Goal: Communication & Community: Answer question/provide support

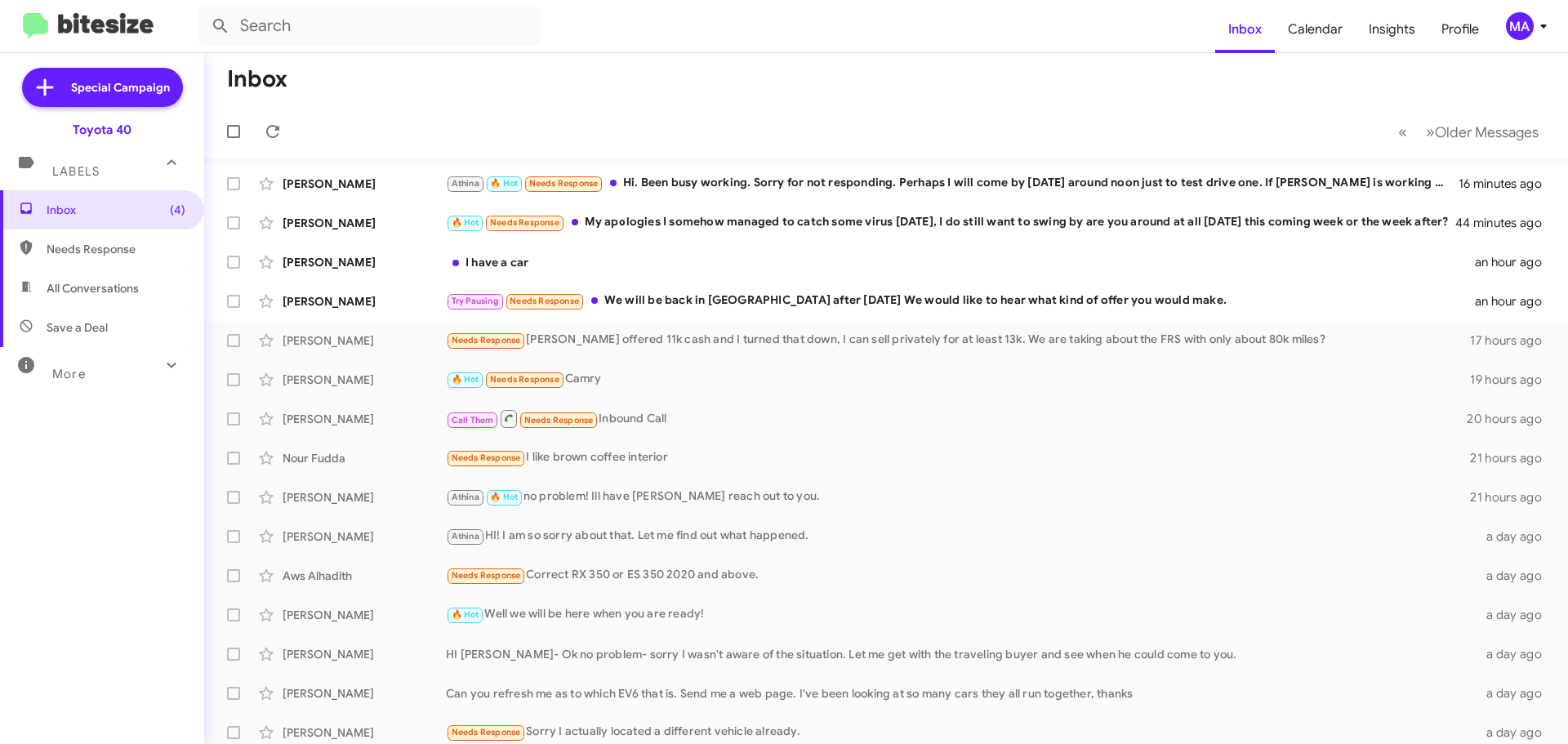
click at [526, 91] on mat-toolbar-row "Inbox" at bounding box center [886, 79] width 1363 height 52
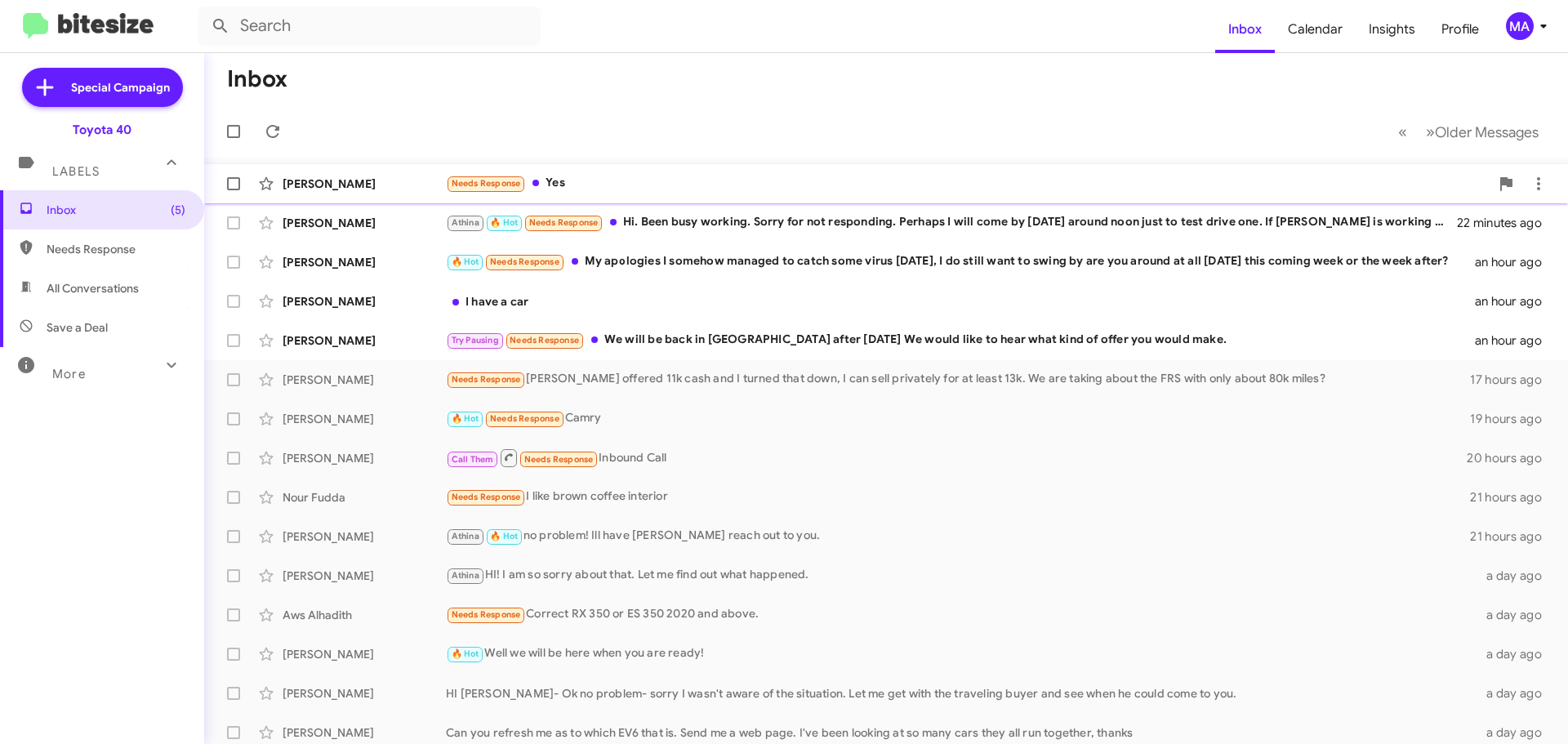
click at [630, 176] on div "Needs Response Yes" at bounding box center [968, 182] width 1044 height 18
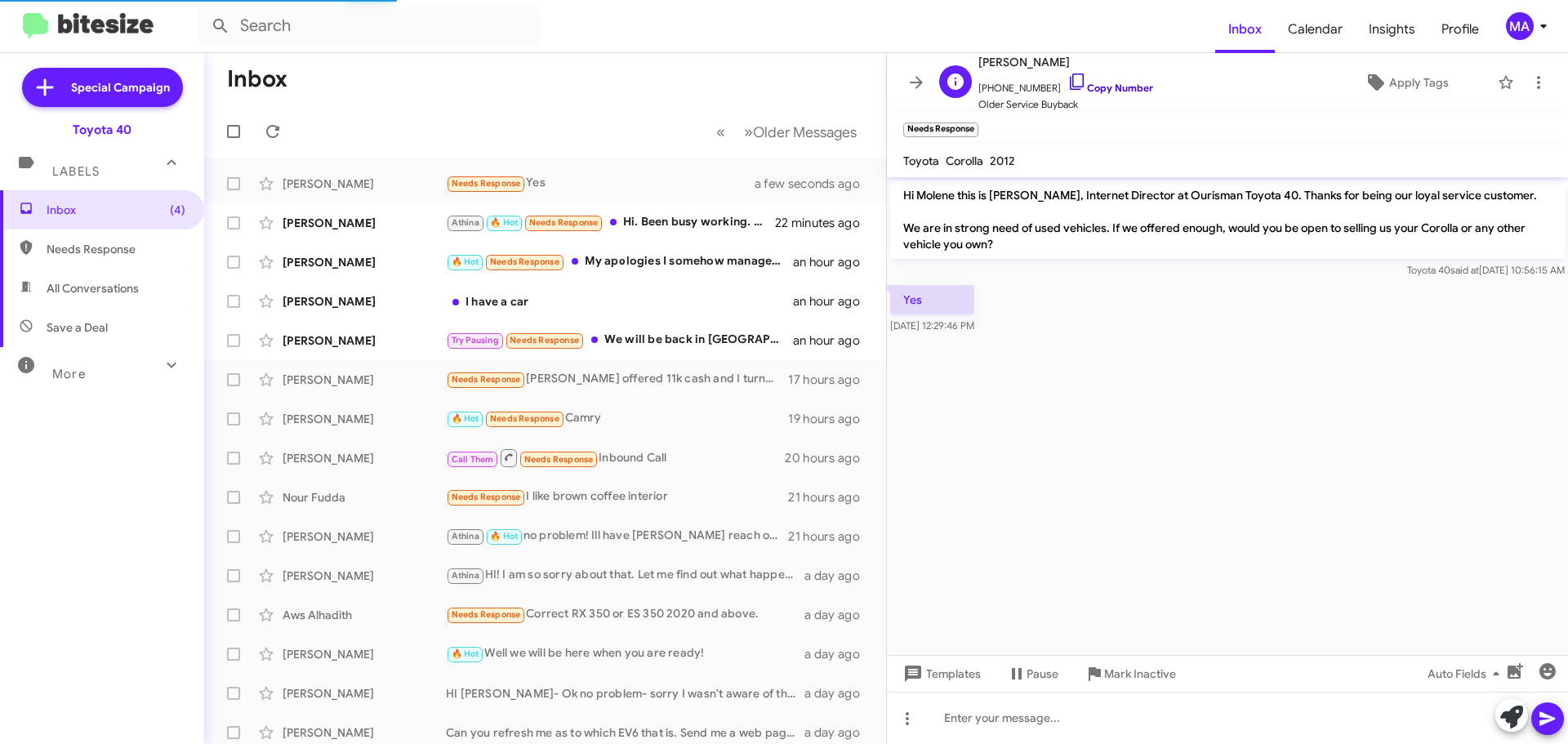
click at [1067, 78] on icon at bounding box center [1077, 81] width 19 height 19
click at [1067, 82] on icon at bounding box center [1077, 81] width 19 height 19
click at [529, 308] on div "I have a car" at bounding box center [626, 301] width 362 height 16
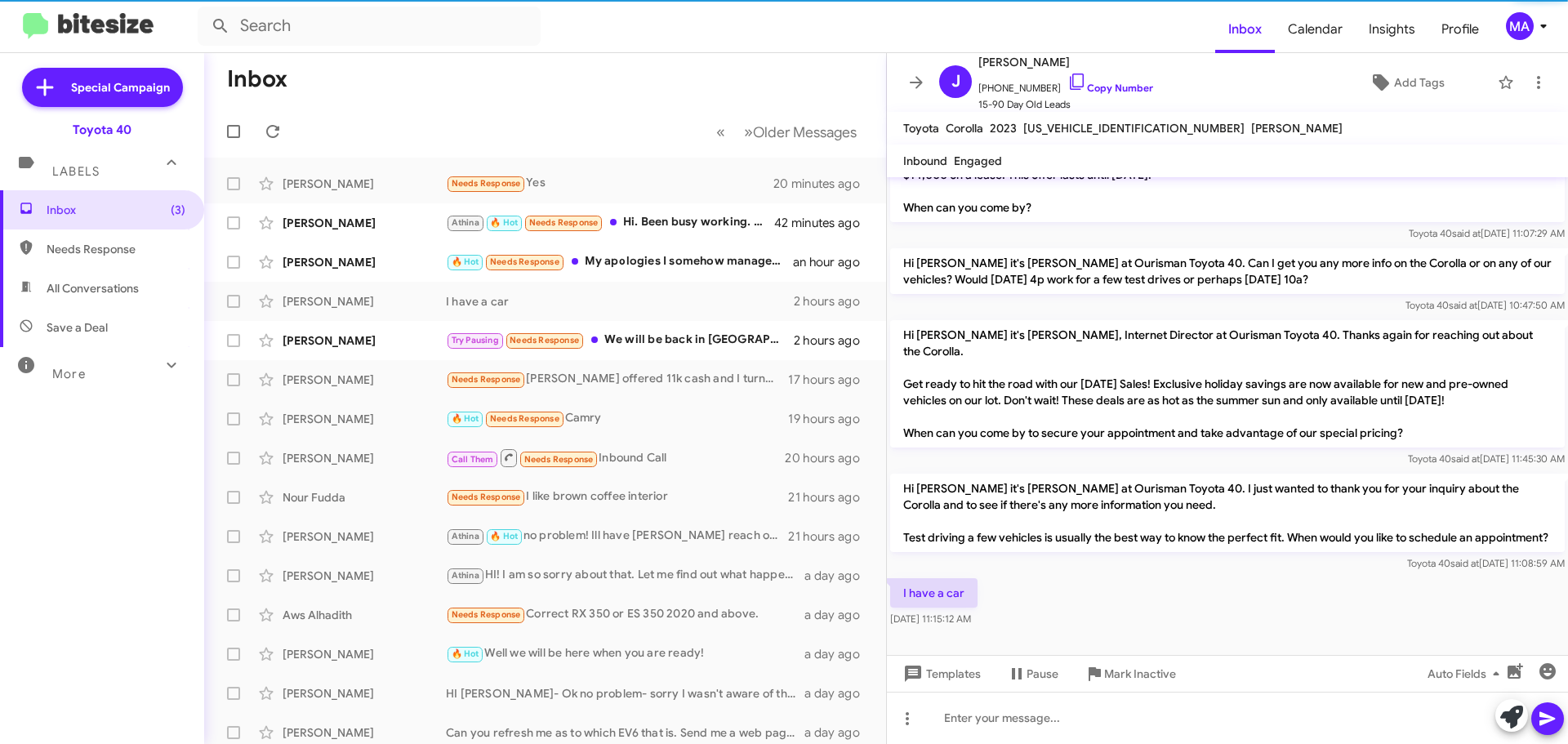
scroll to position [190, 0]
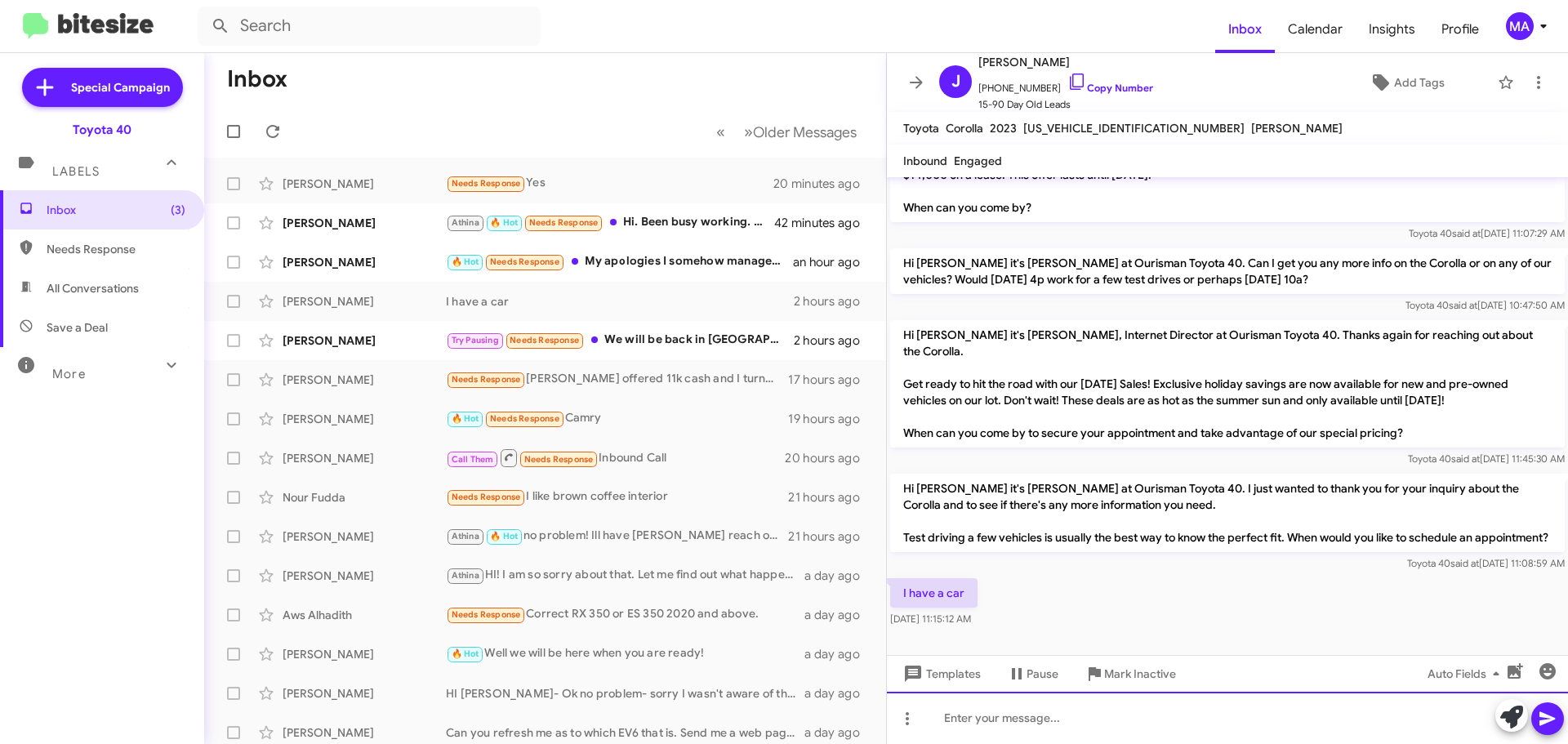
click at [1032, 716] on div at bounding box center [1227, 718] width 681 height 52
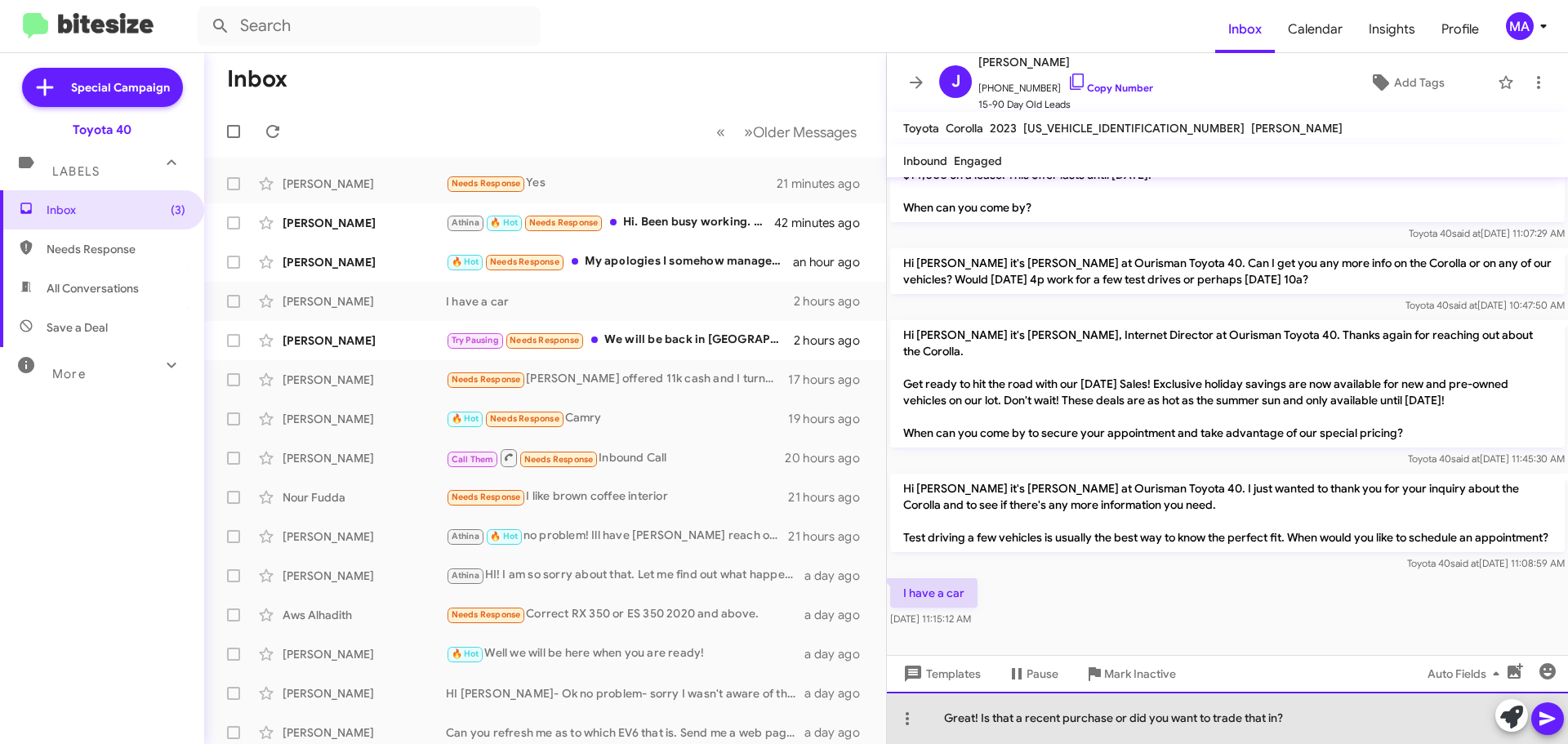
click at [1309, 727] on div "Great! Is that a recent purchase or did you want to trade that in?" at bounding box center [1227, 718] width 681 height 52
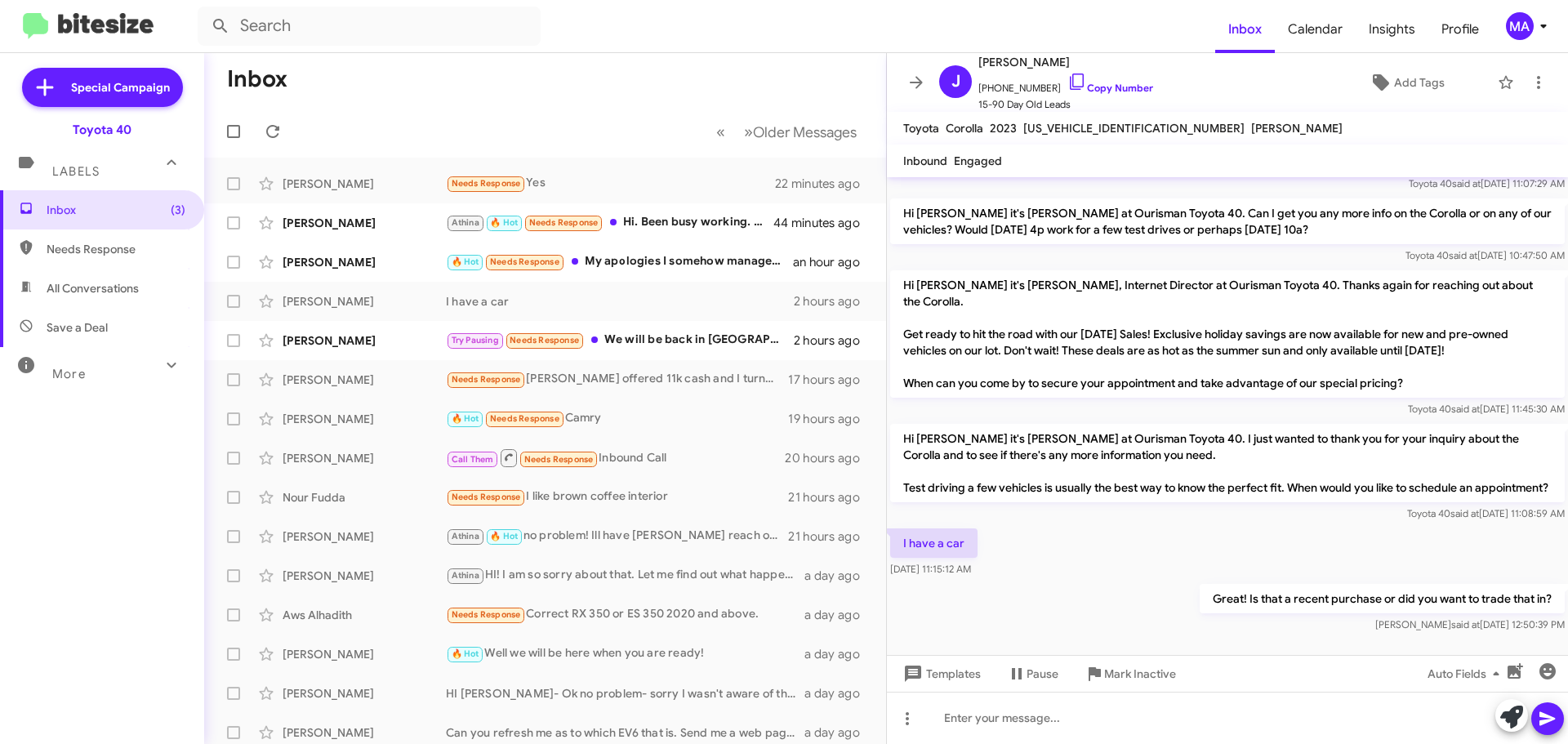
scroll to position [250, 0]
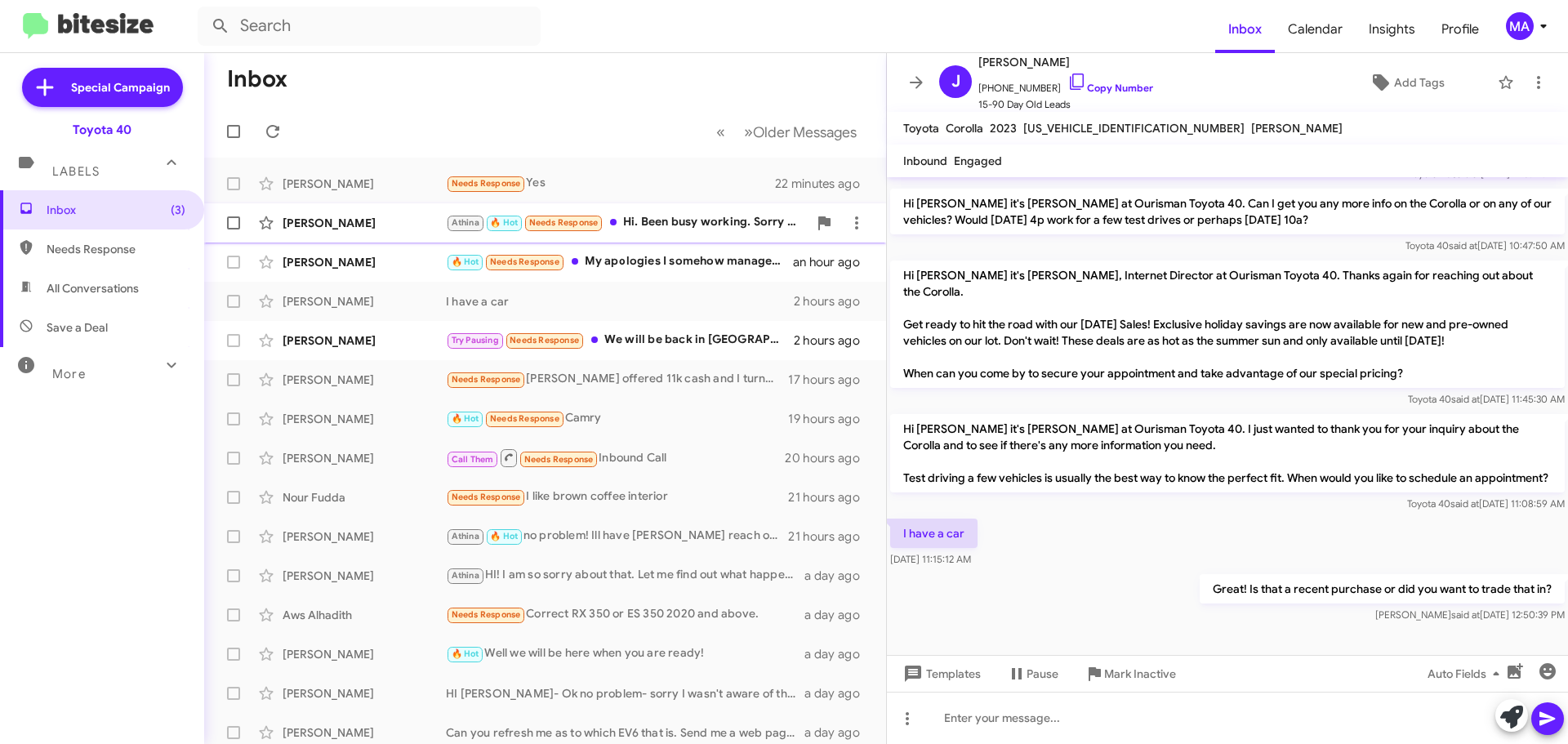
click at [711, 222] on div "Athina 🔥 Hot Needs Response Hi. Been busy working. Sorry for not responding. Pe…" at bounding box center [626, 222] width 362 height 18
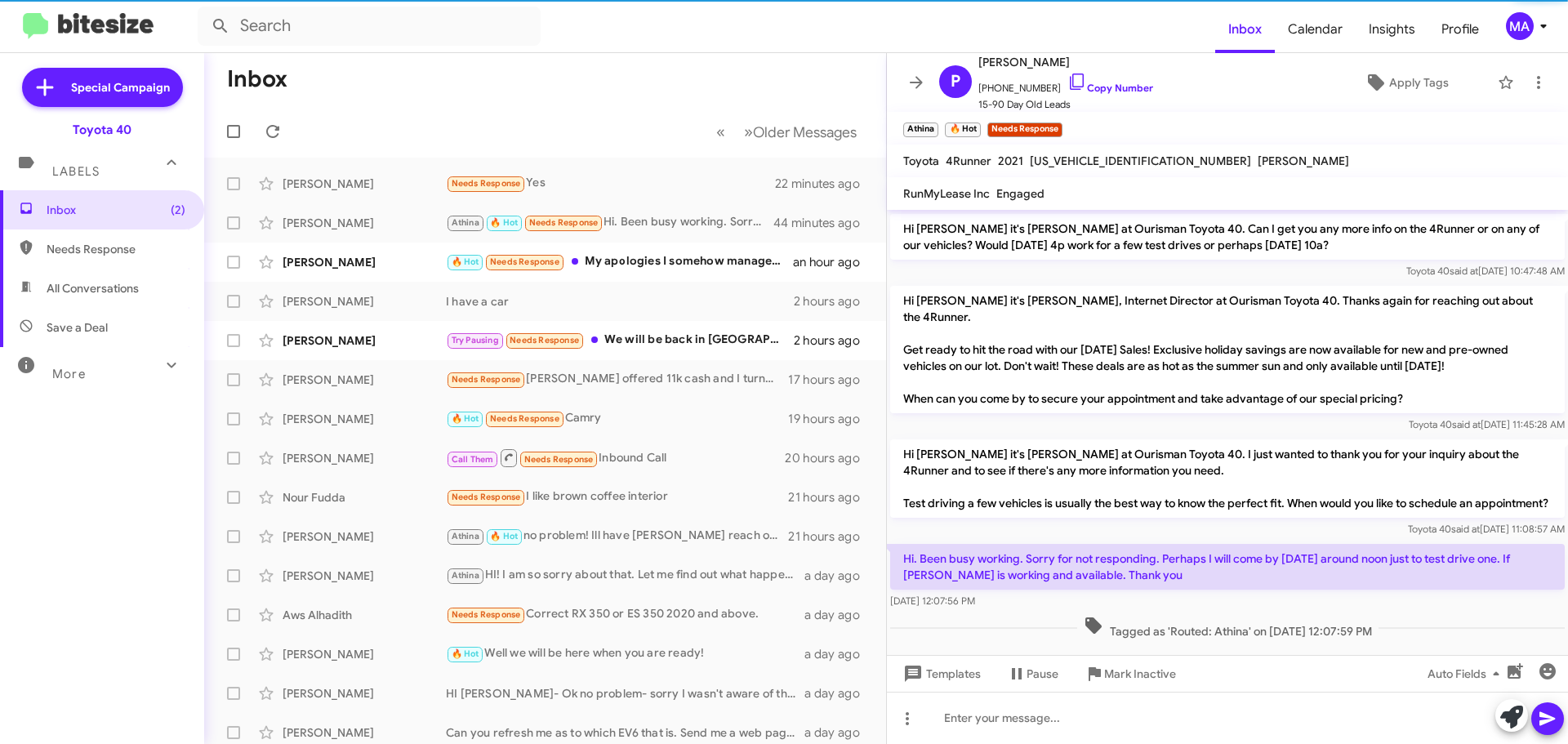
scroll to position [250, 0]
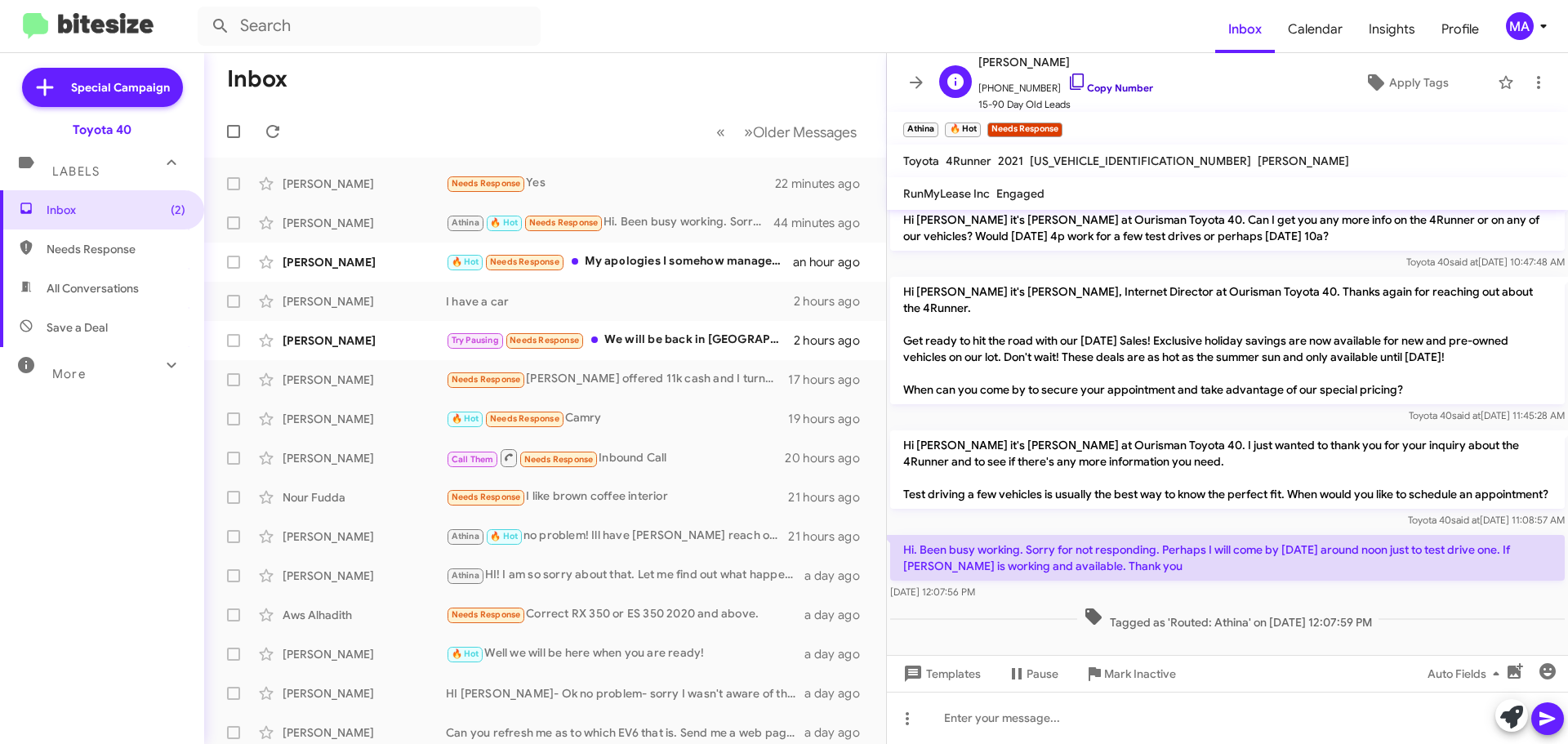
click at [1067, 78] on icon at bounding box center [1077, 81] width 19 height 19
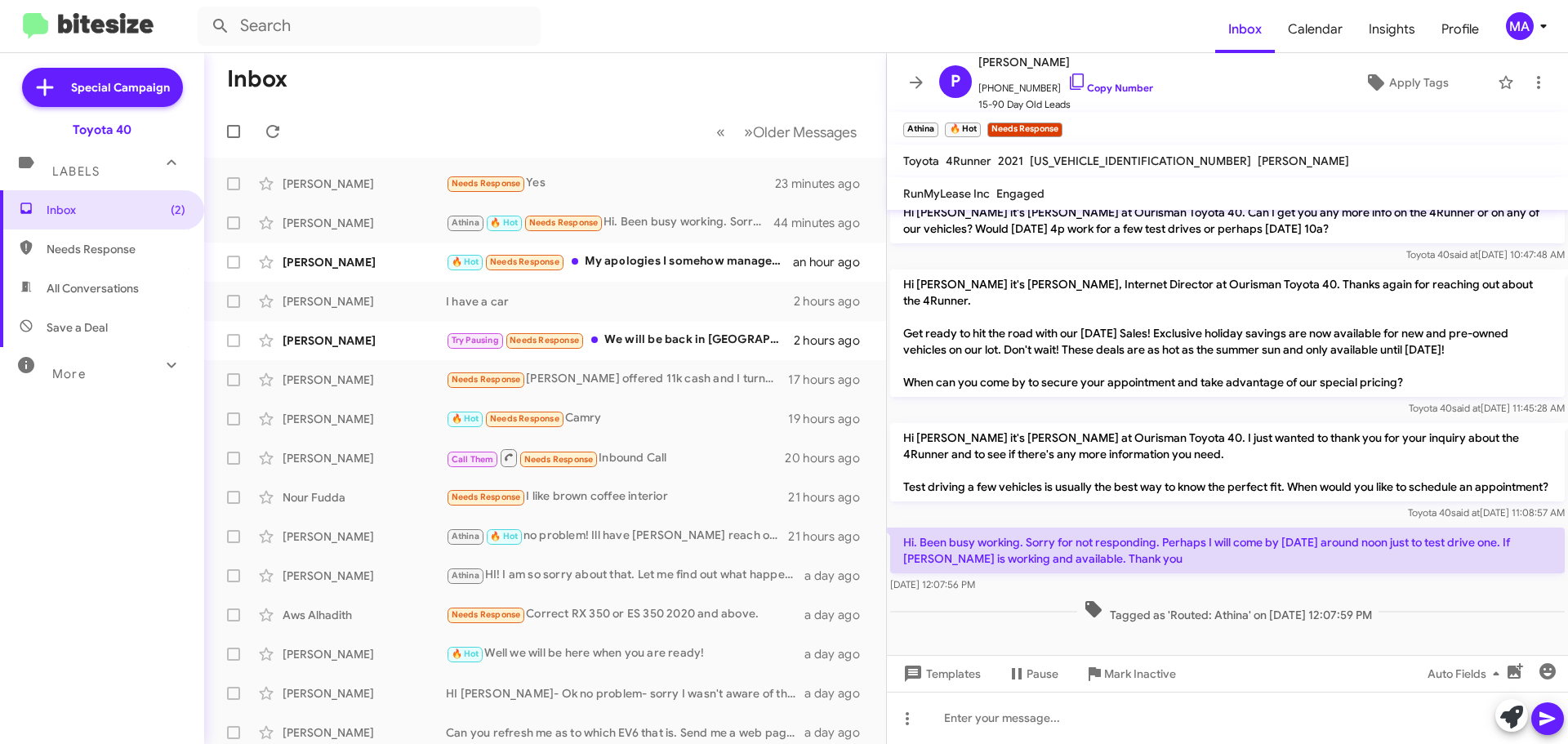
scroll to position [274, 0]
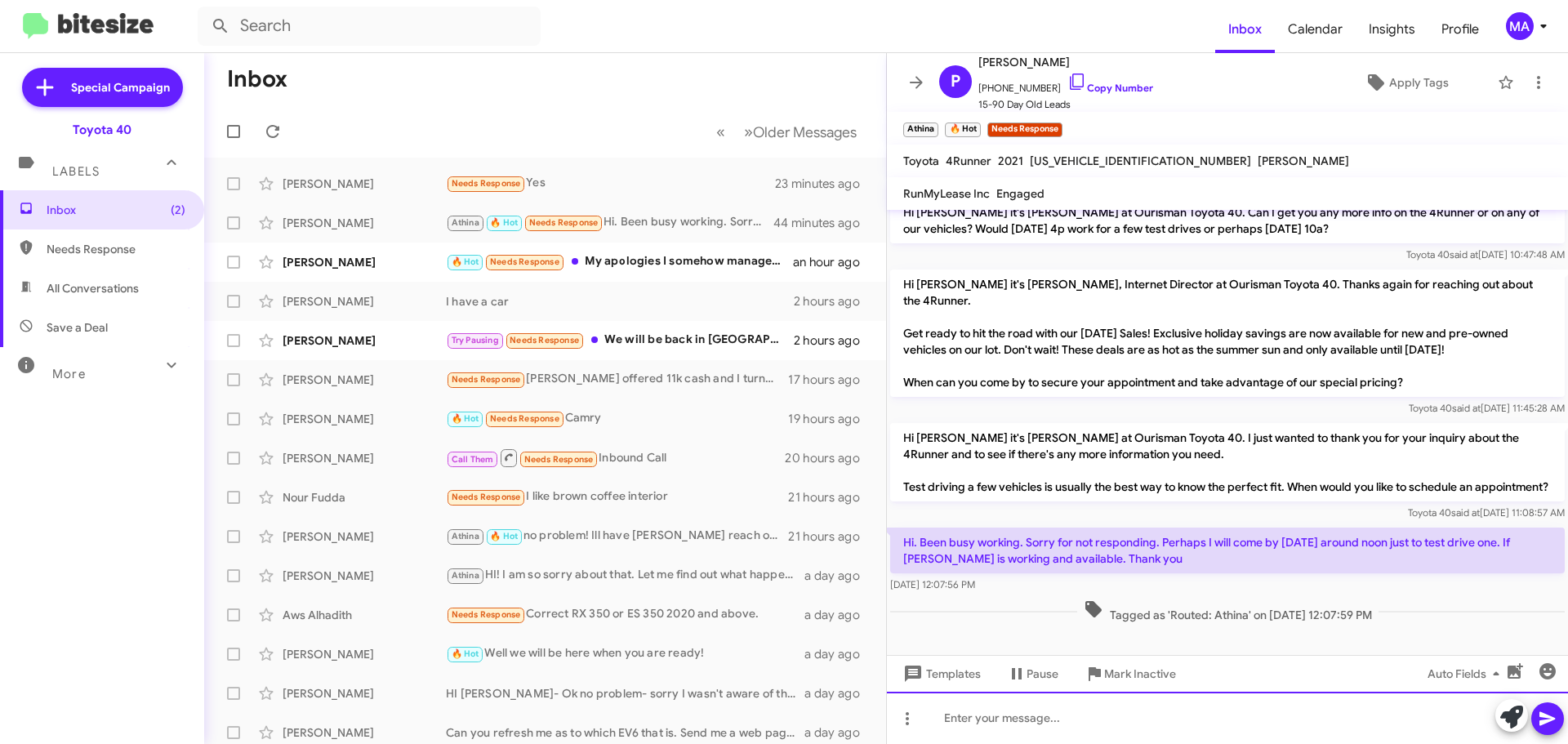
click at [1027, 722] on div at bounding box center [1227, 718] width 681 height 52
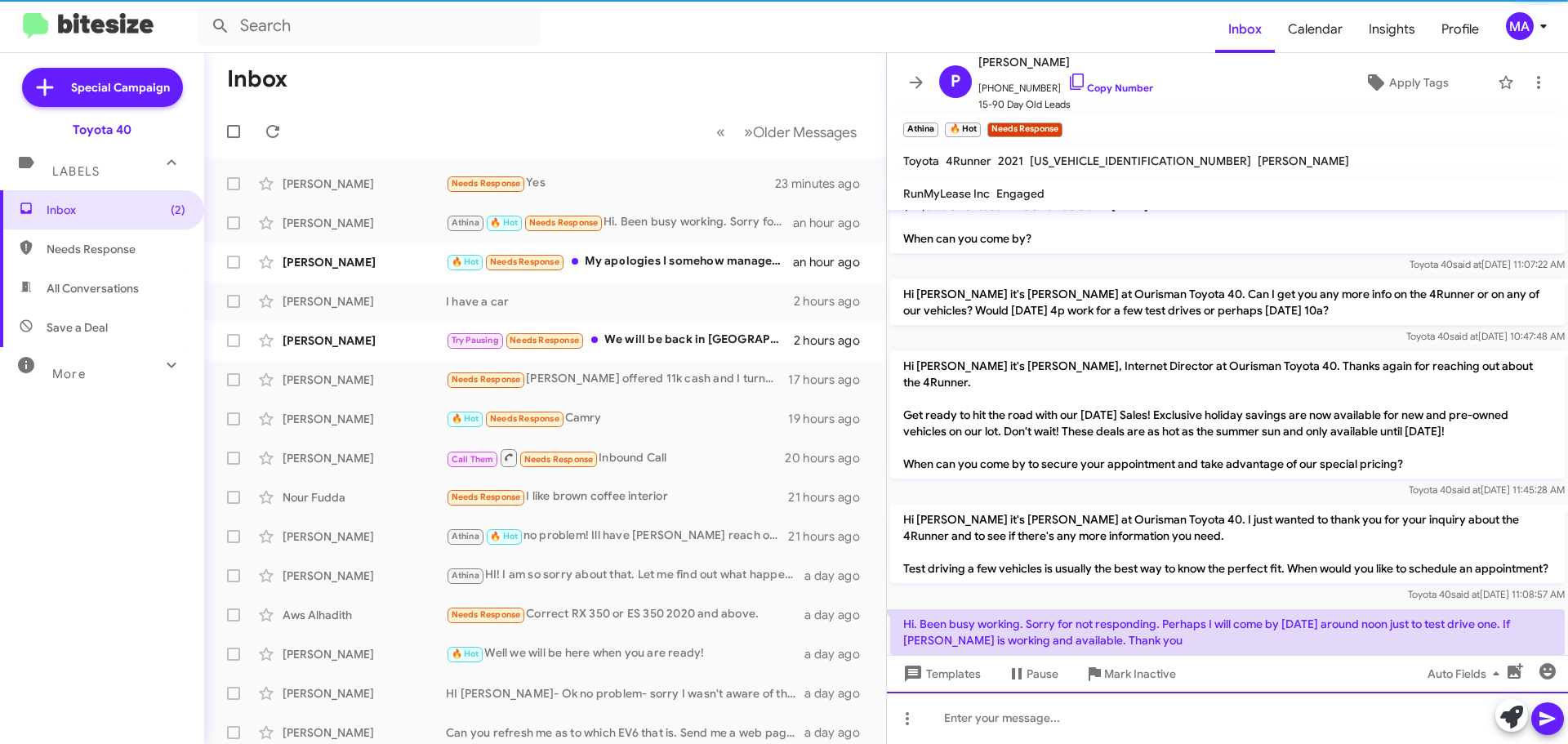
scroll to position [333, 0]
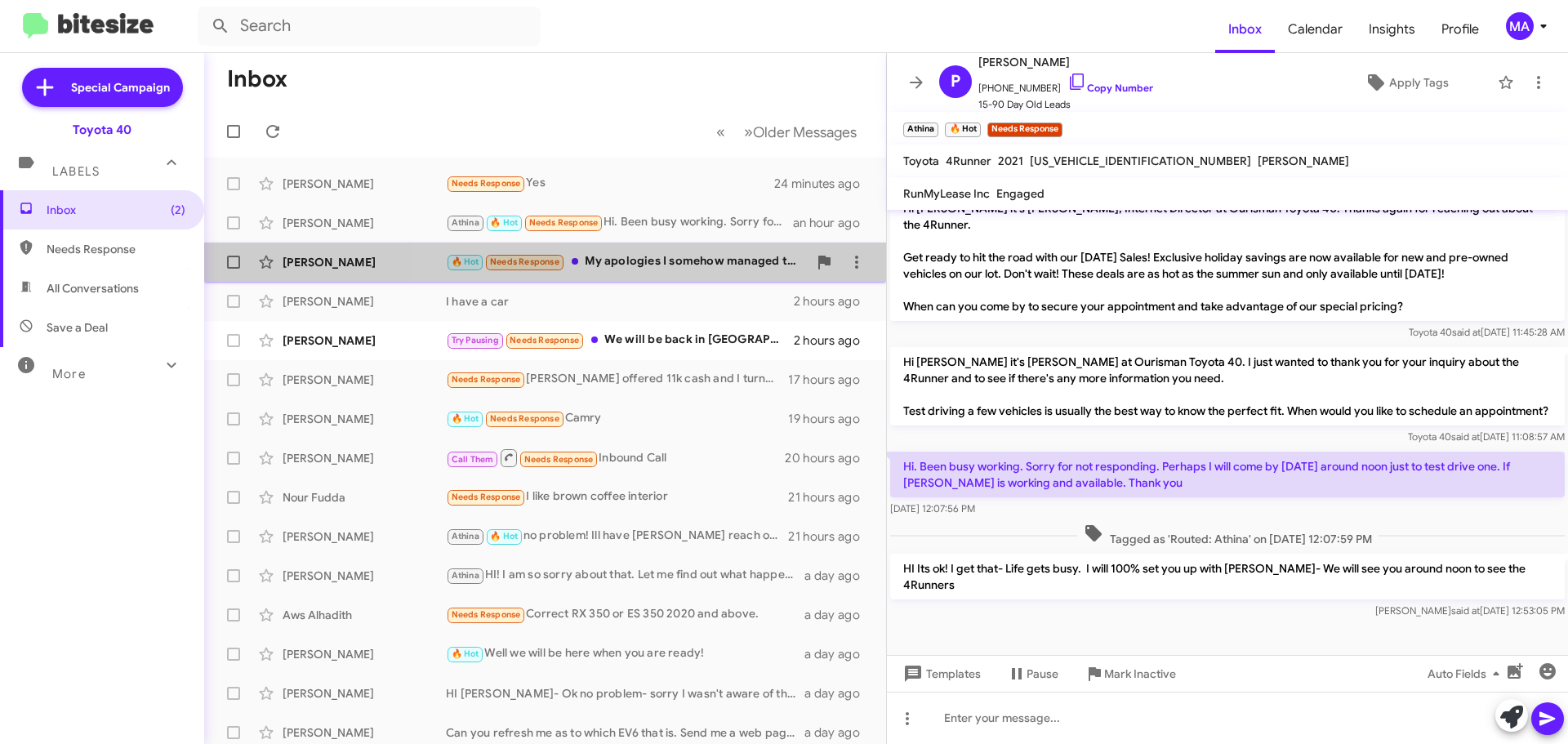
click at [710, 259] on div "🔥 Hot Needs Response My apologies I somehow managed to catch some virus [DATE],…" at bounding box center [626, 262] width 362 height 18
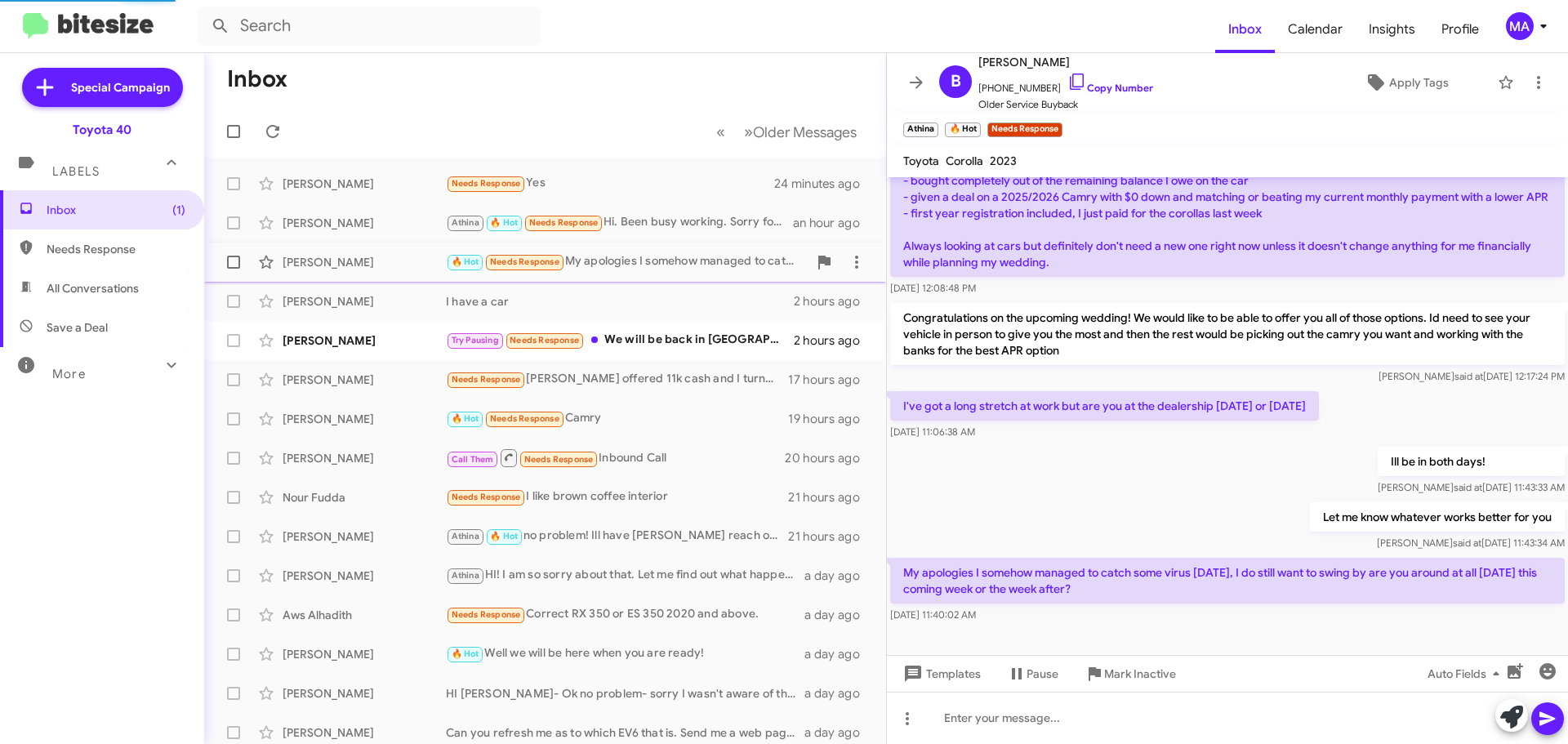
scroll to position [184, 0]
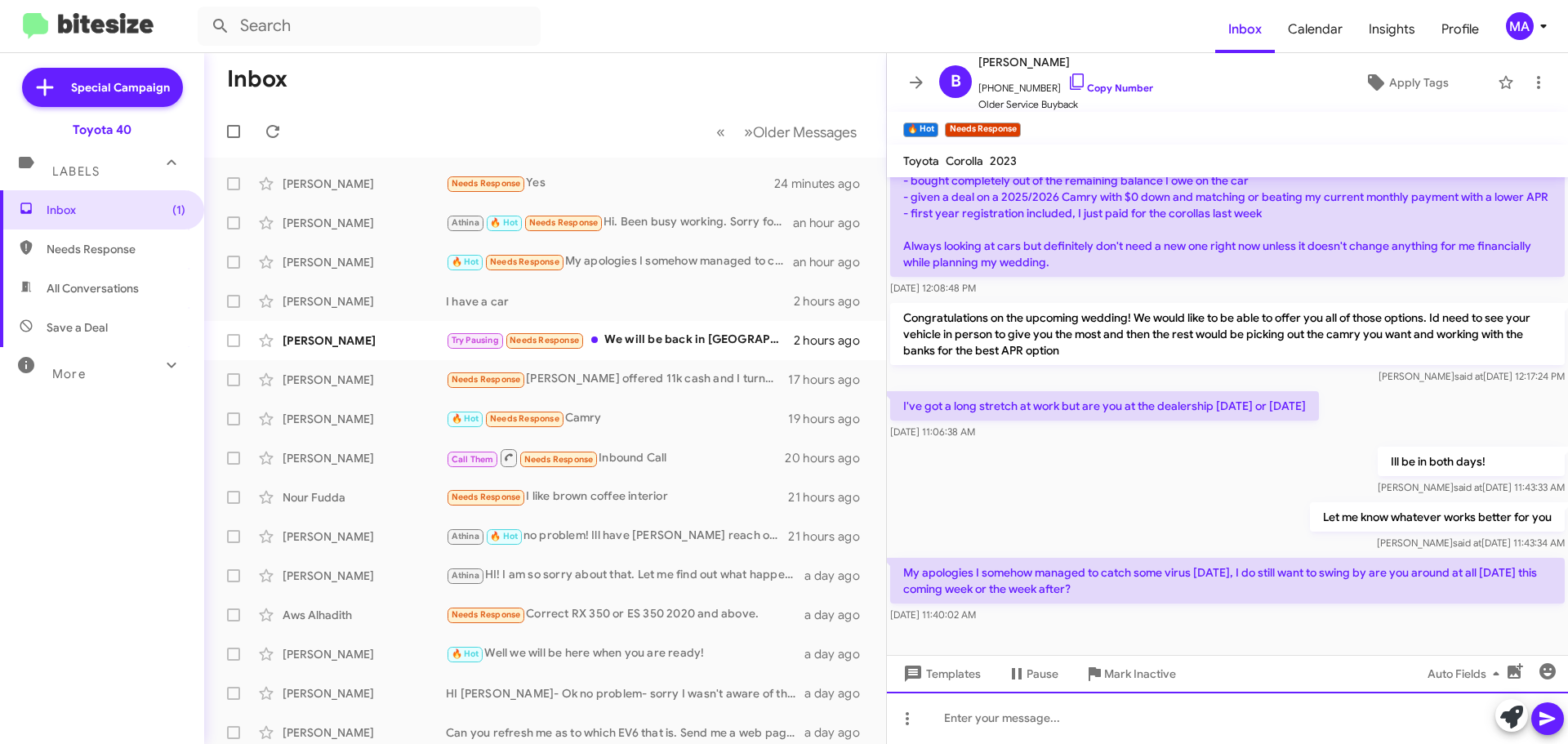
click at [1032, 724] on div at bounding box center [1227, 718] width 681 height 52
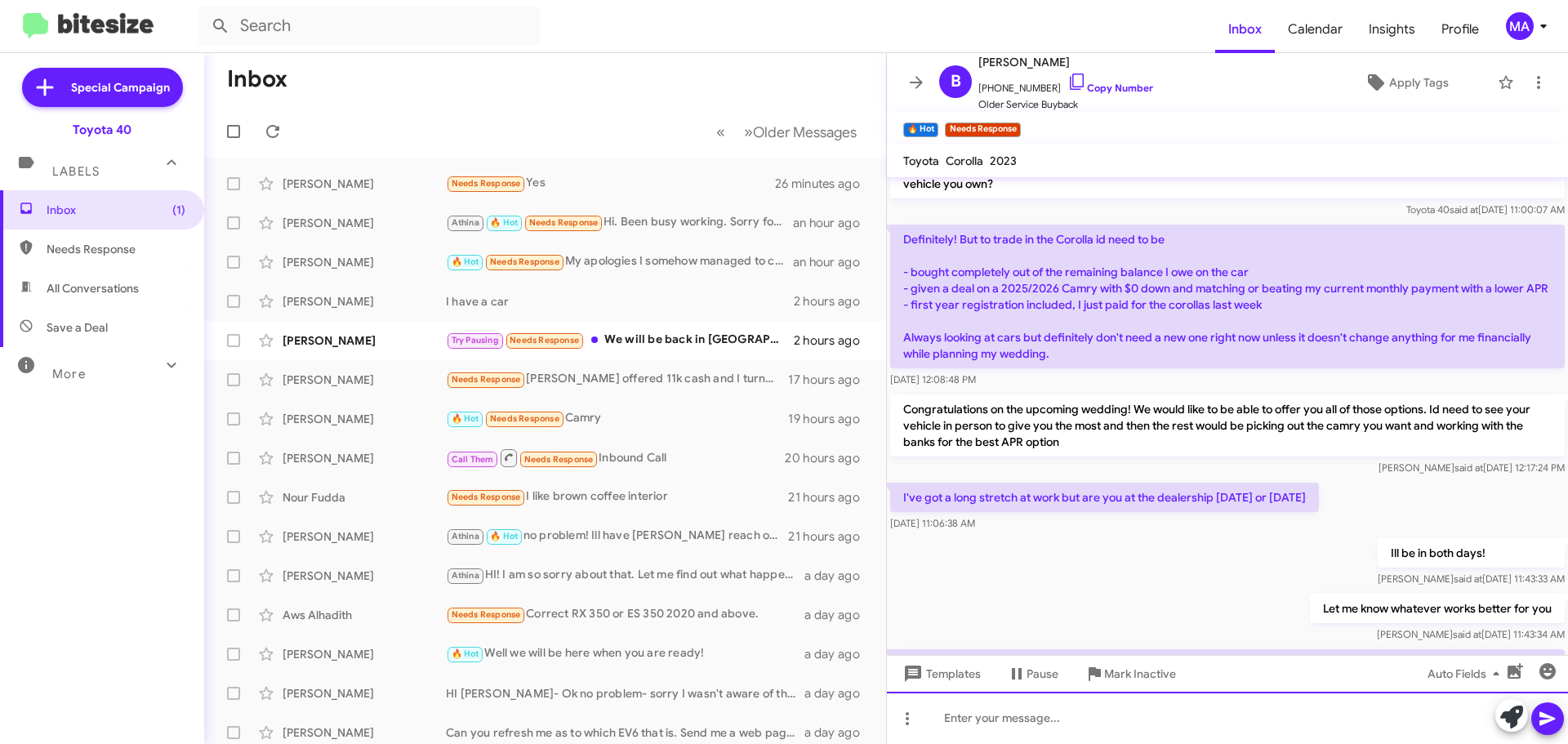
scroll to position [320, 0]
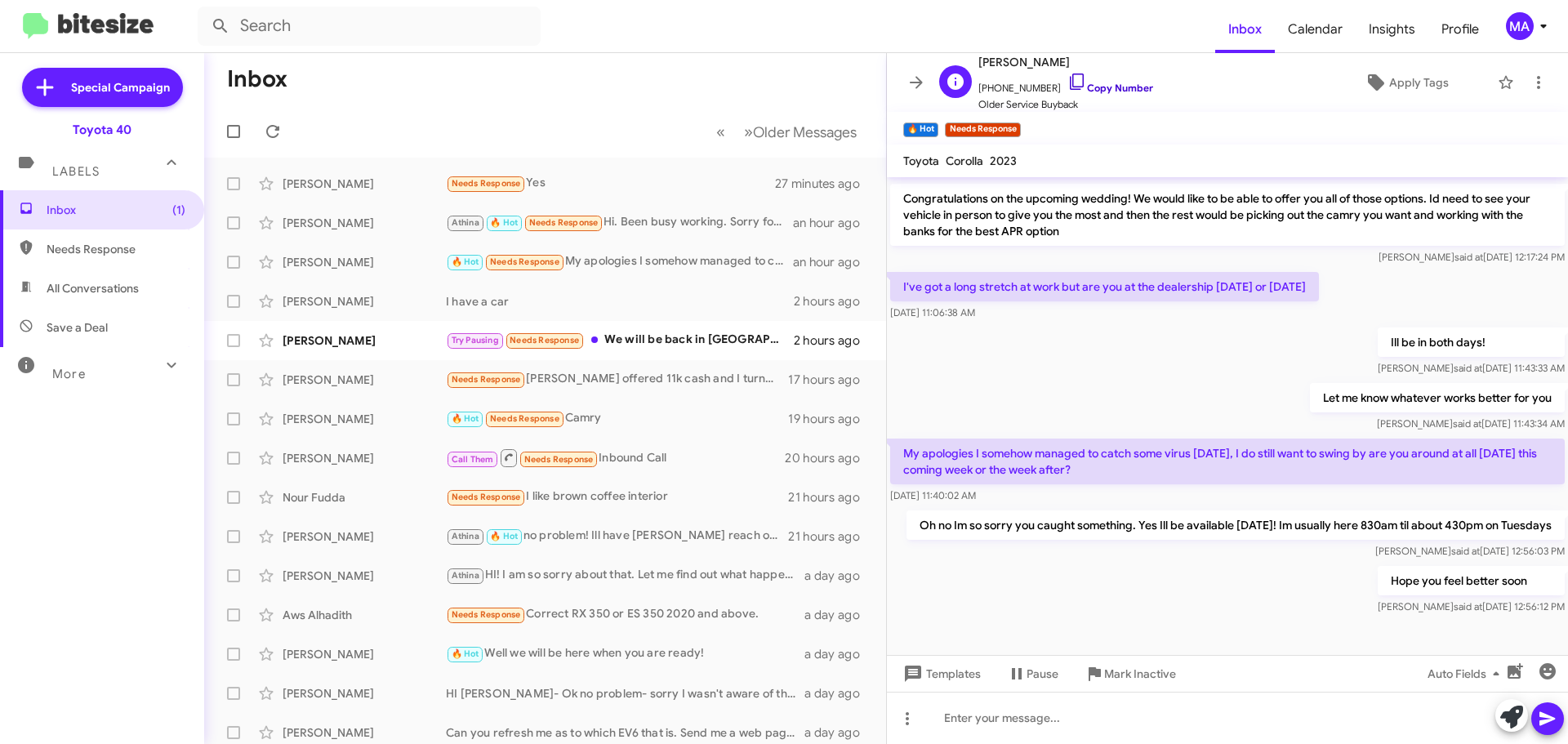
click at [1067, 78] on icon at bounding box center [1077, 81] width 19 height 19
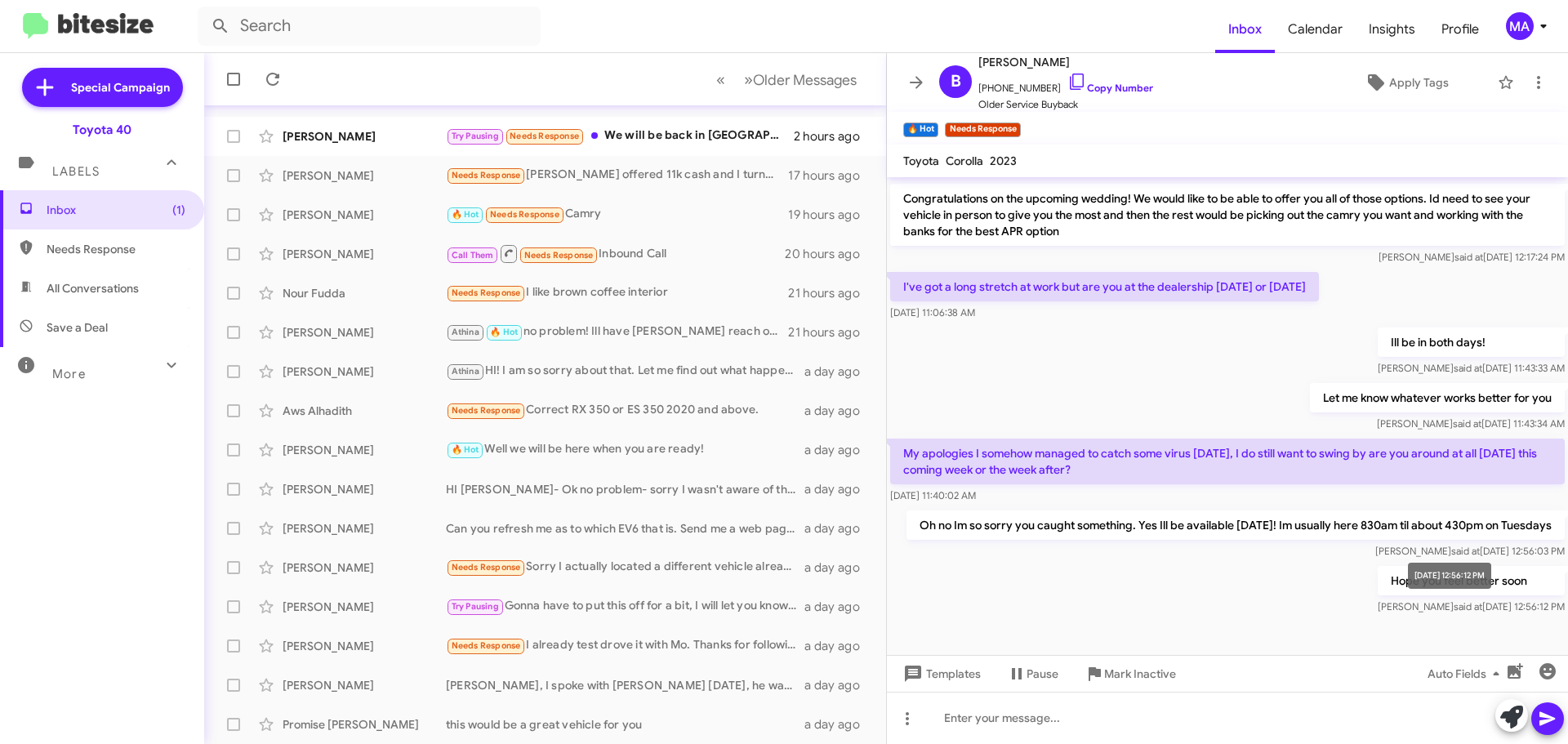
drag, startPoint x: 907, startPoint y: 243, endPoint x: 1534, endPoint y: 600, distance: 721.5
click at [1534, 600] on div "Hi [PERSON_NAME] this is [PERSON_NAME], Internet Director at Ourisman Toyota 40…" at bounding box center [1227, 254] width 681 height 729
copy div "We are in strong need of used vehicles. If we offered enough, would you be open…"
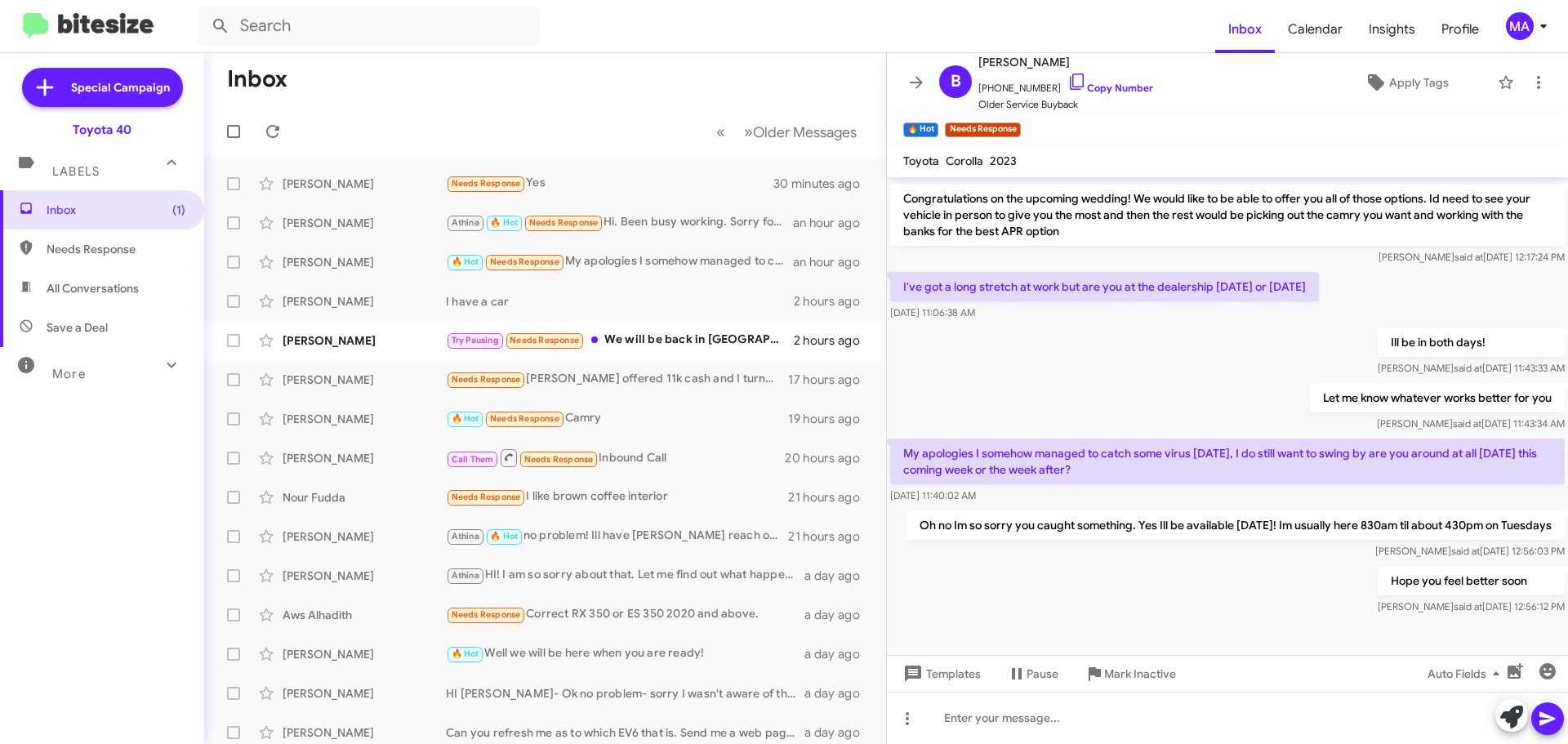
click at [971, 584] on div "Hope you feel better soon [PERSON_NAME] said at [DATE] 12:56:12 PM" at bounding box center [1227, 591] width 681 height 56
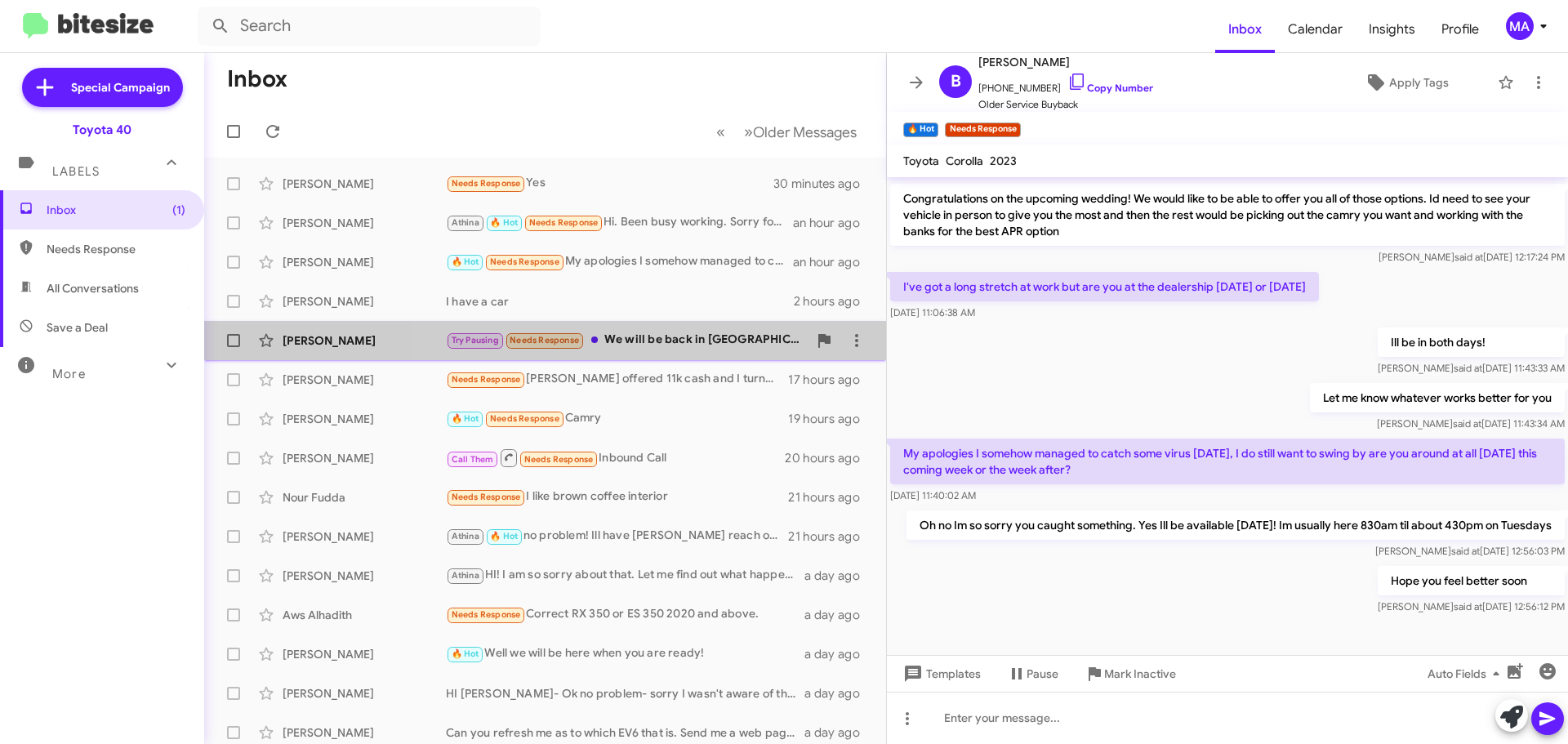
click at [670, 338] on div "Try Pausing Needs Response We will be back in [GEOGRAPHIC_DATA] after [DATE] We…" at bounding box center [626, 340] width 362 height 18
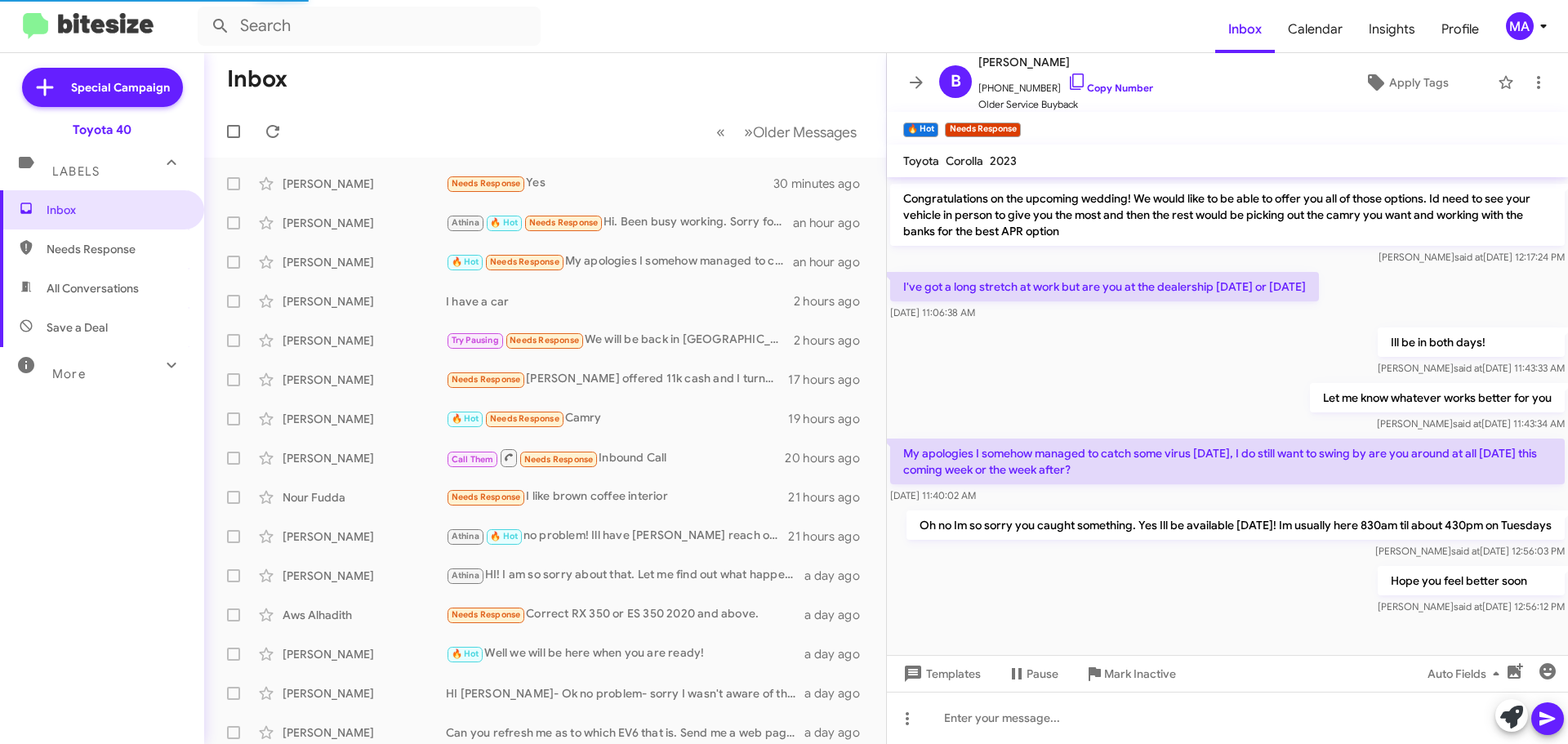
scroll to position [244, 0]
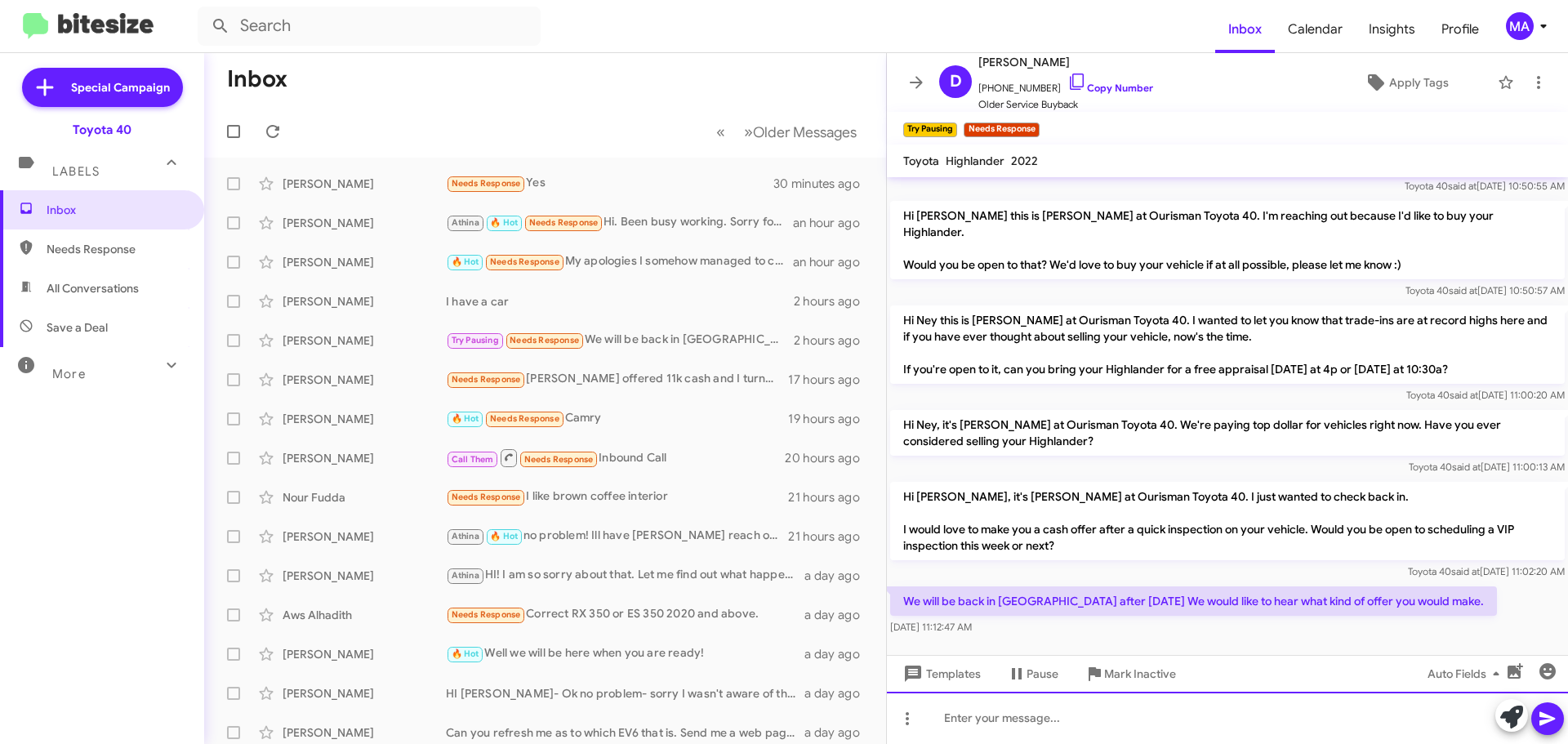
click at [1029, 716] on div at bounding box center [1227, 718] width 681 height 52
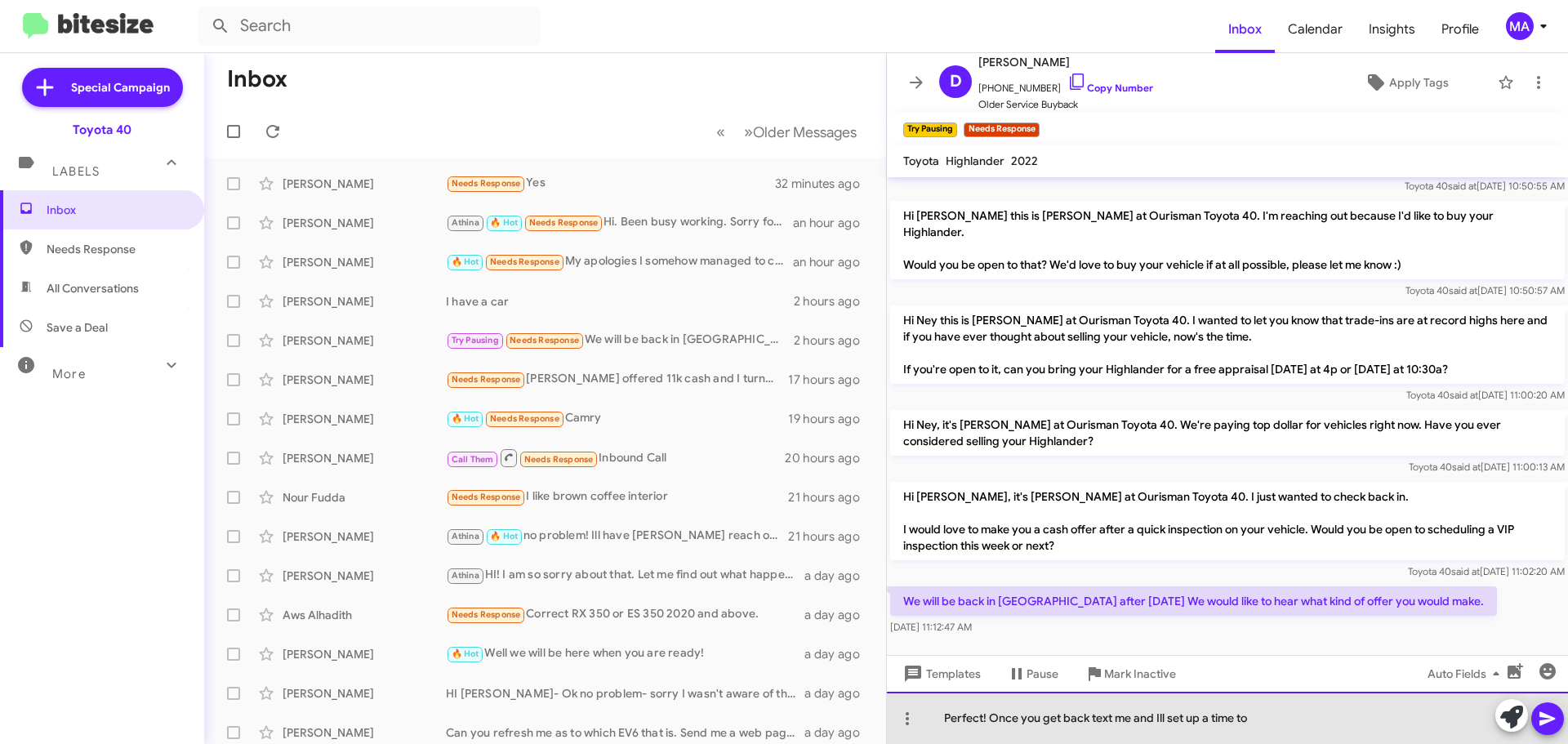
click at [1268, 711] on div "Perfect! Once you get back text me and Ill set up a time to" at bounding box center [1227, 718] width 681 height 52
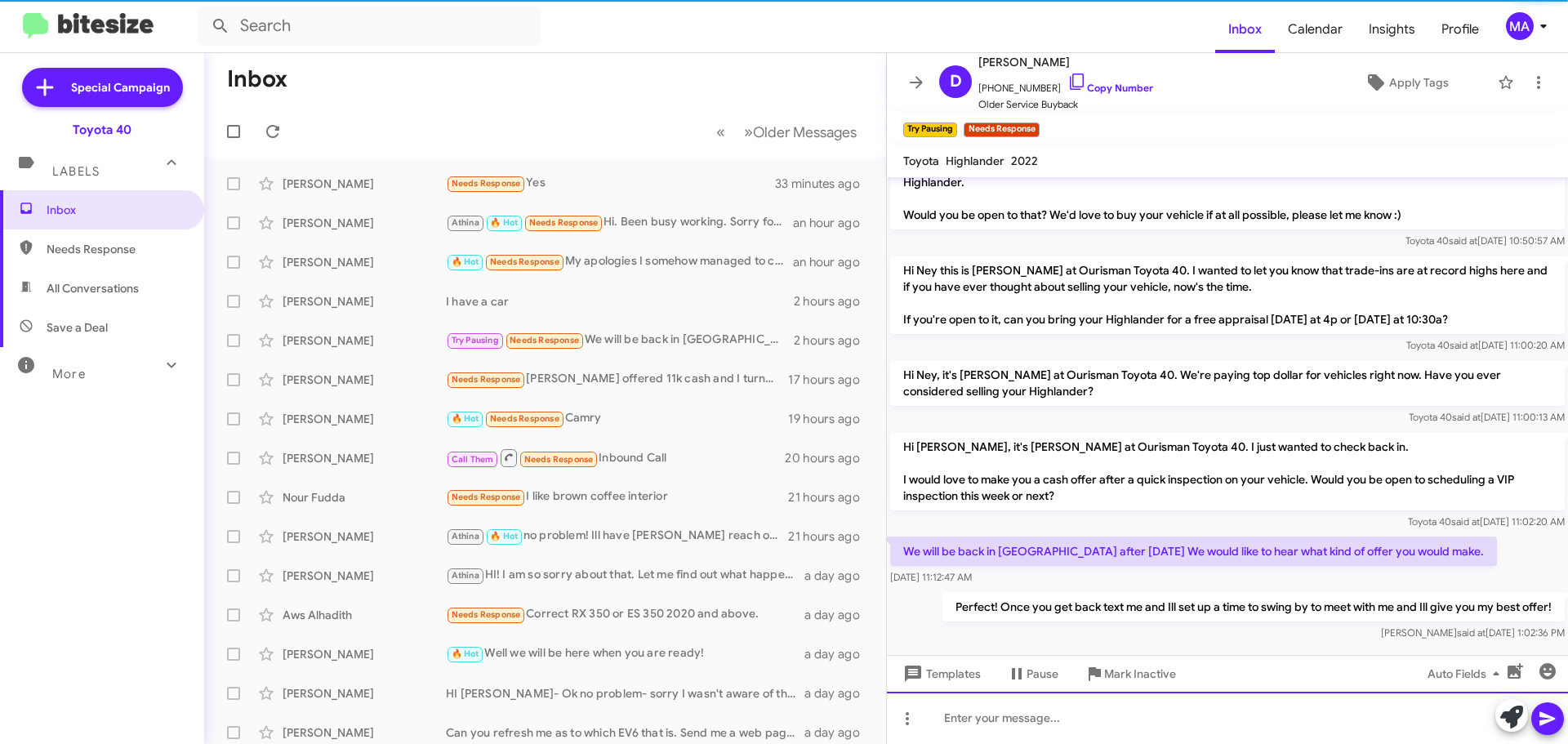
scroll to position [304, 0]
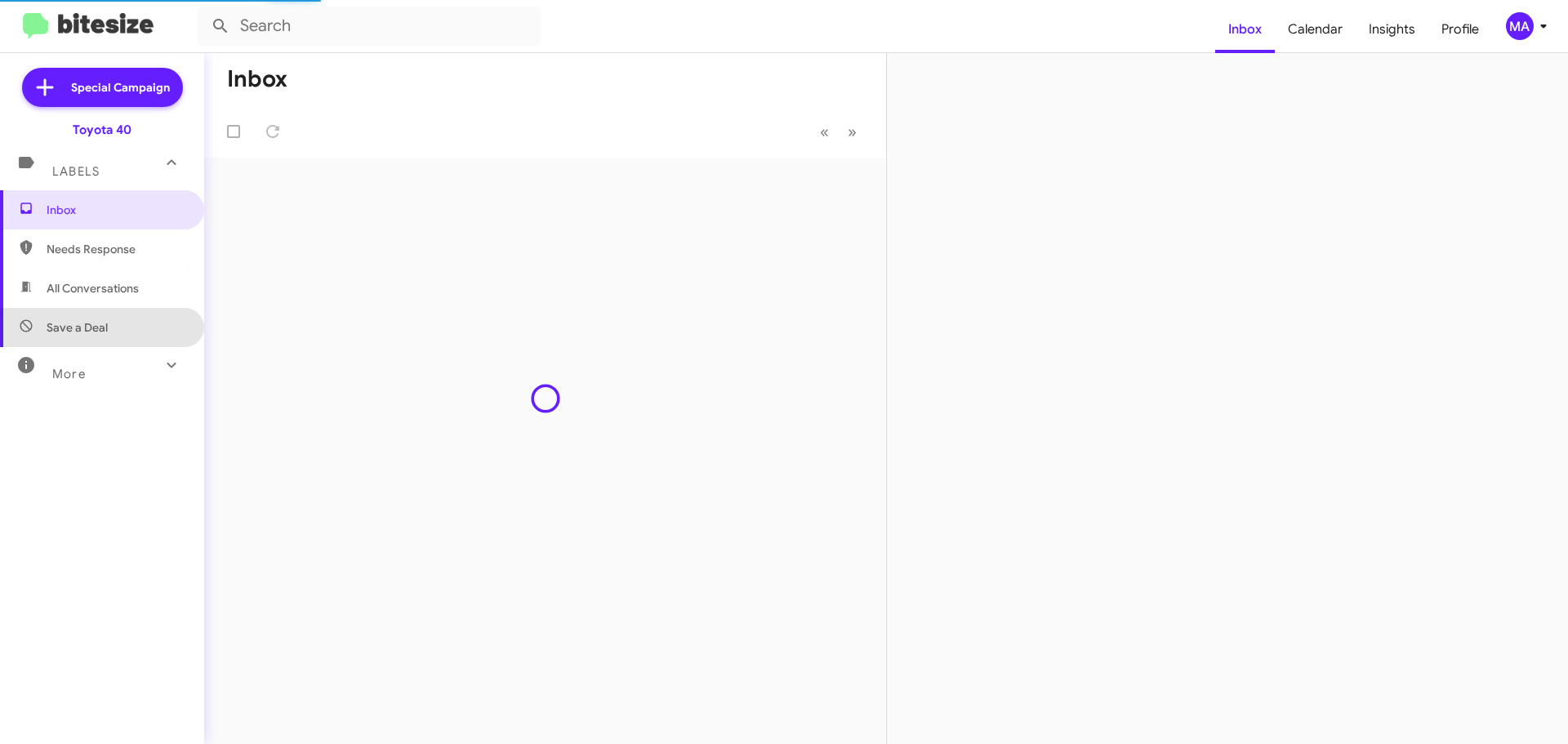
click at [104, 320] on span "Save a Deal" at bounding box center [76, 327] width 61 height 16
type input "in:not-interested"
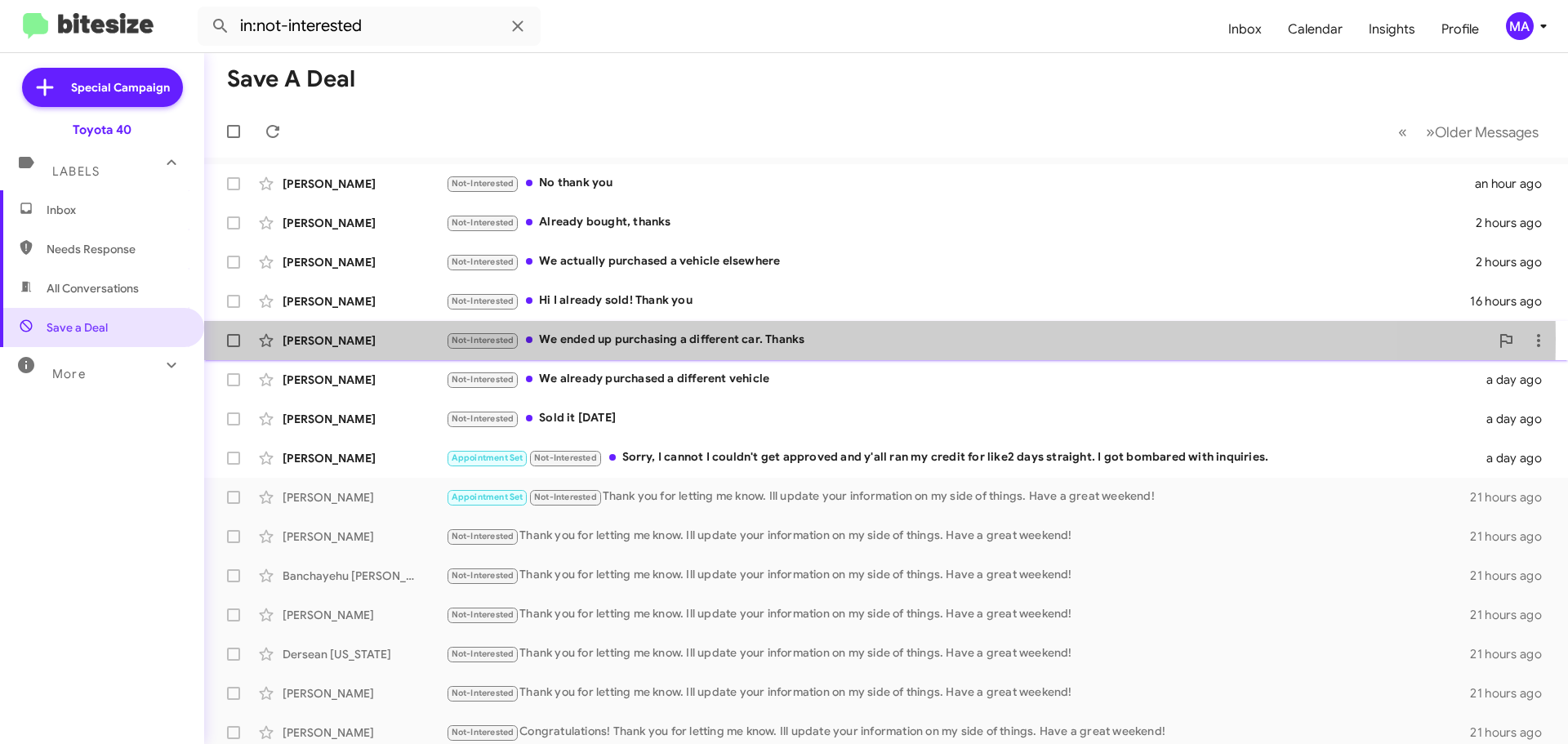
click at [646, 338] on div "Not-Interested We ended up purchasing a different car. Thanks" at bounding box center [968, 340] width 1044 height 18
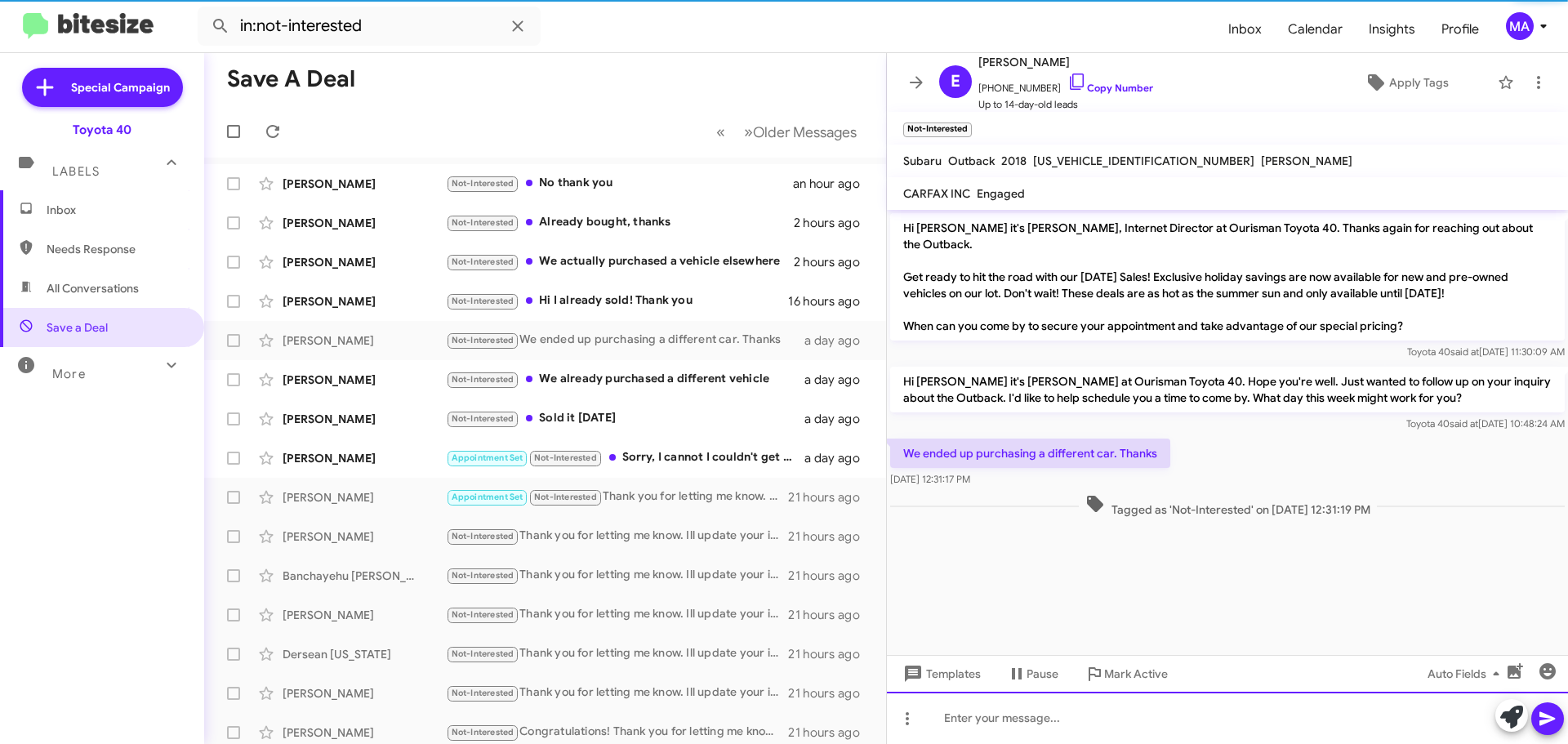
click at [972, 715] on div at bounding box center [1227, 718] width 681 height 52
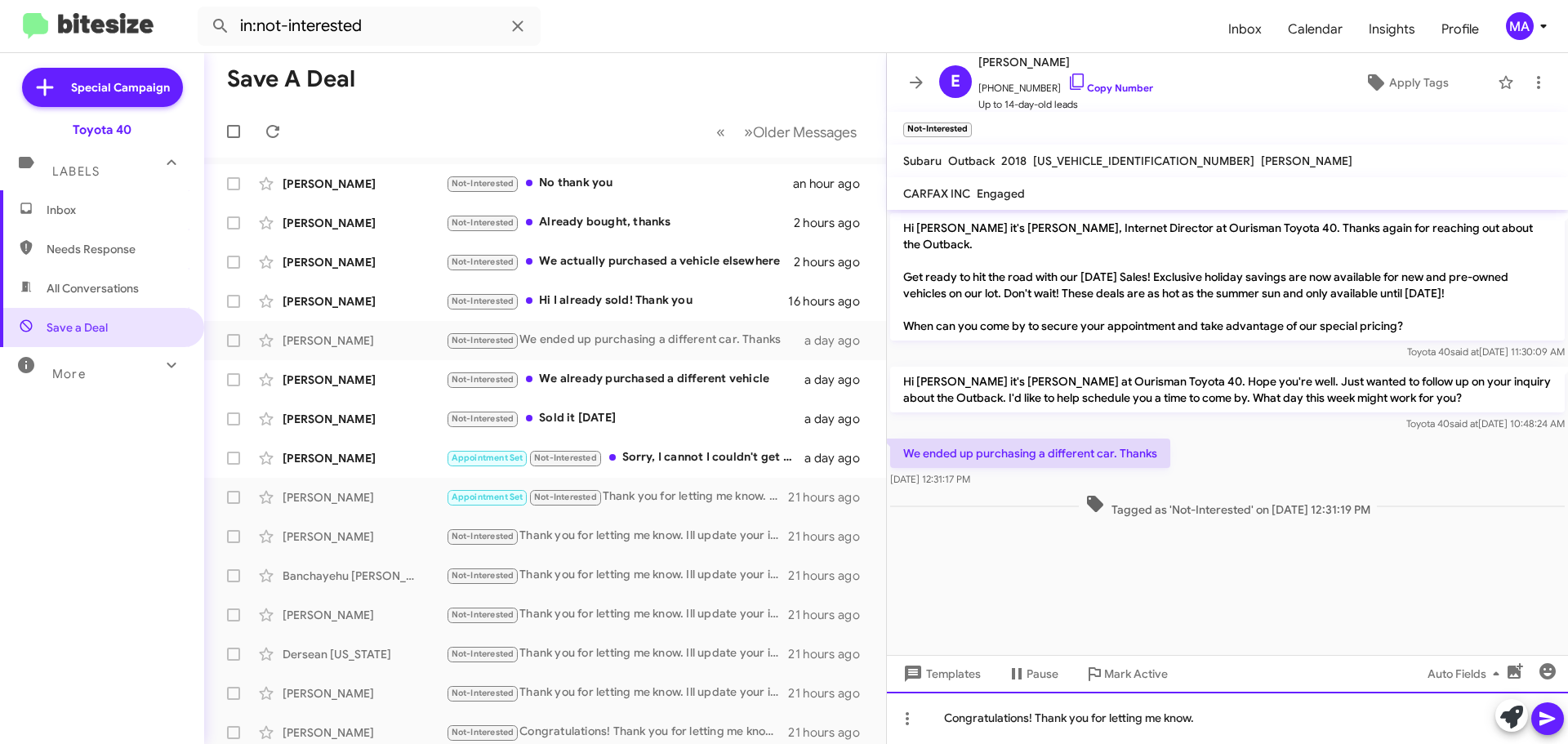
click at [1217, 716] on div "Congratulations! Thank you for letting me know." at bounding box center [1227, 718] width 681 height 52
click at [1214, 718] on div "Congratulations! Thank you for letting me know." at bounding box center [1227, 718] width 681 height 52
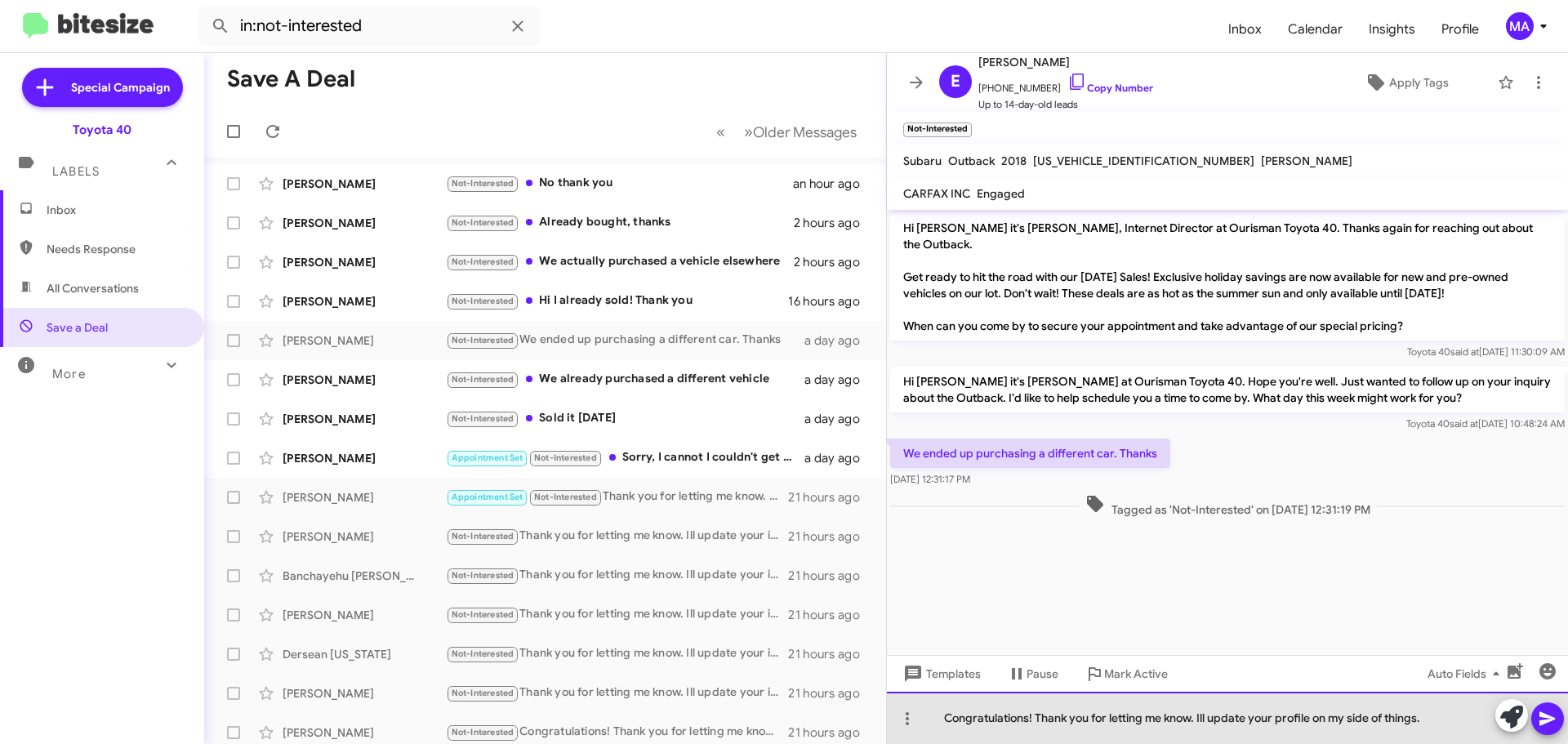
click at [1216, 718] on div "Congratulations! Thank you for letting me know. Ill update your profile on my s…" at bounding box center [1227, 718] width 681 height 52
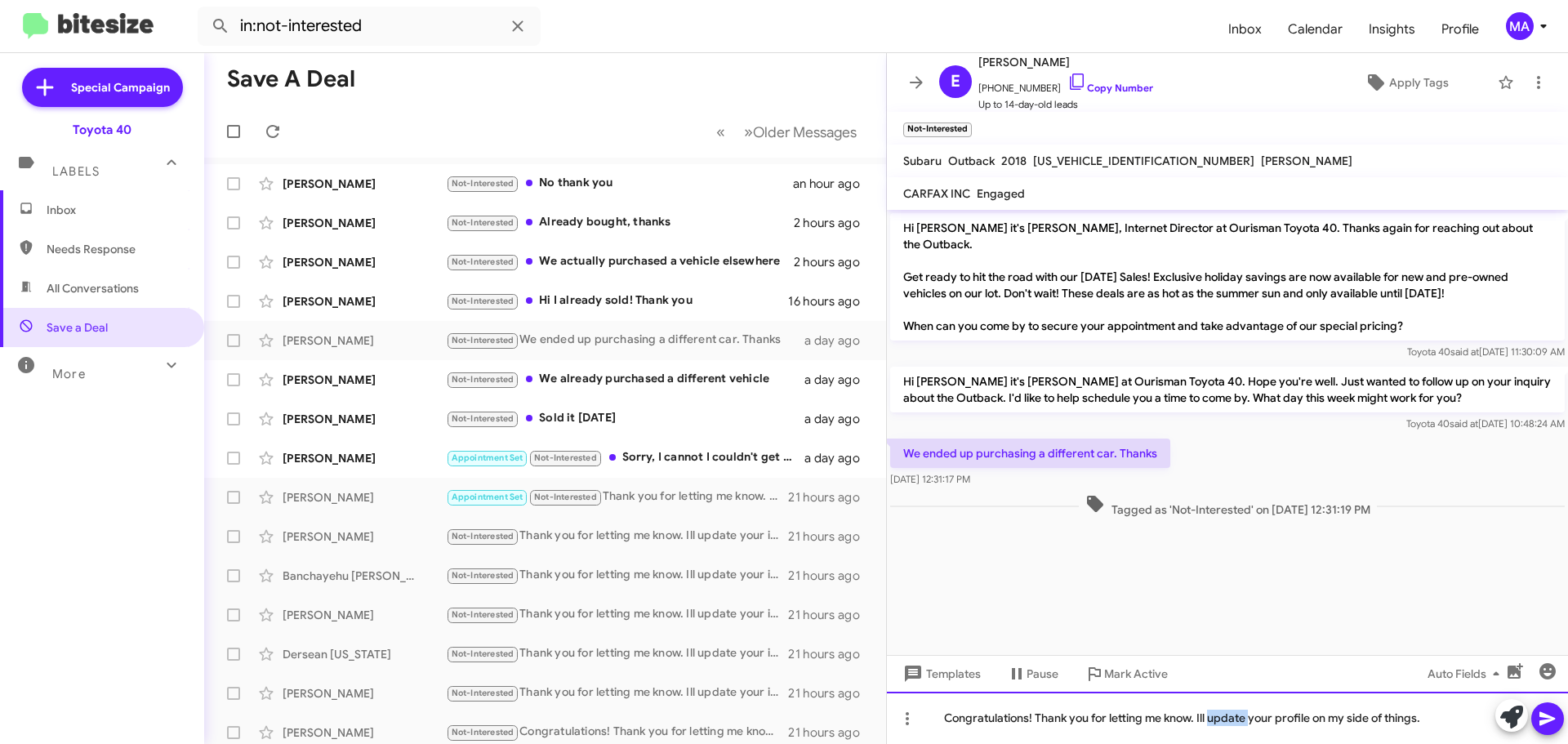
copy div "Congratulations! Thank you for letting me know. Ill update your profile on my s…"
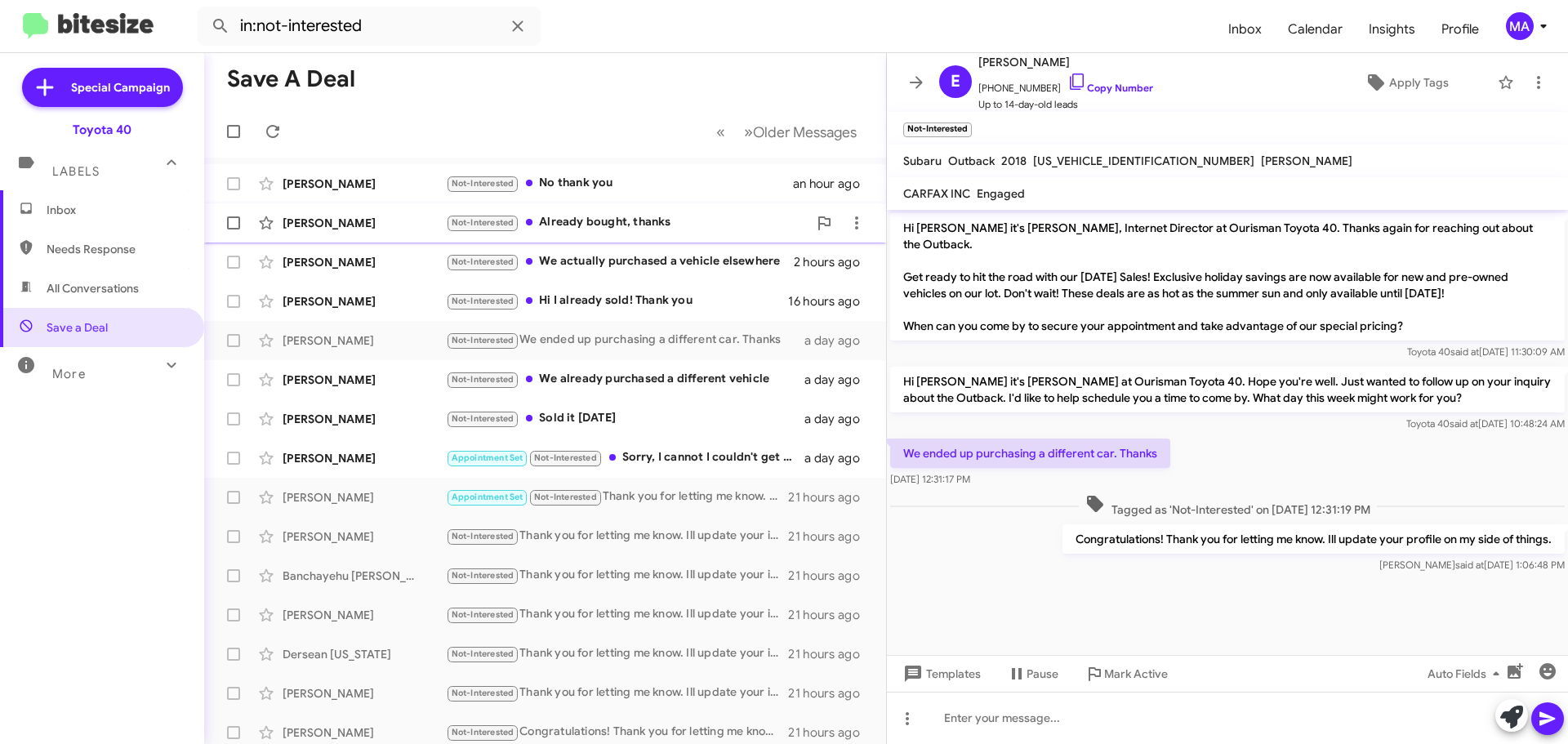
click at [604, 212] on div "Jeff Berry Not-Interested Already bought, thanks 2 hours ago" at bounding box center [545, 223] width 656 height 33
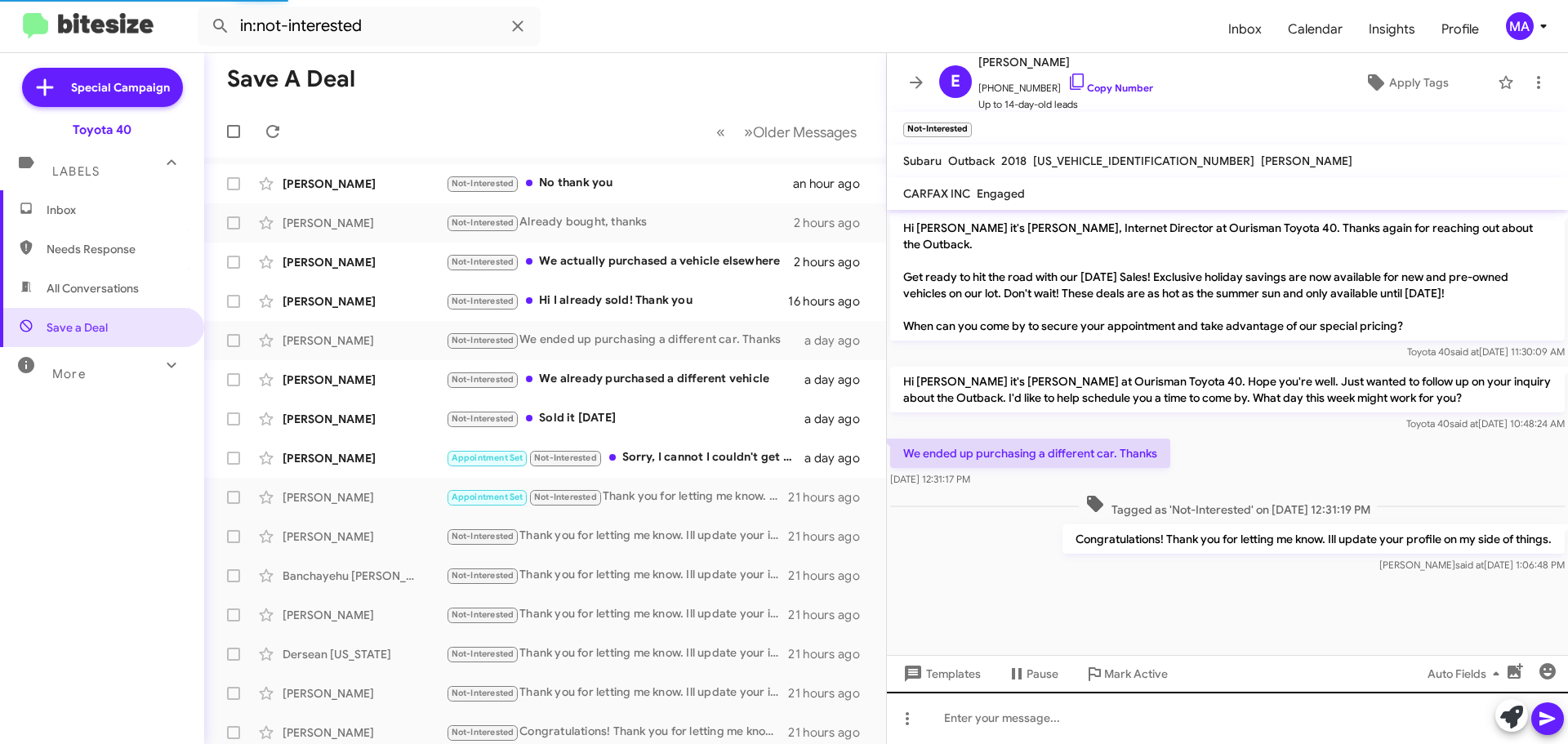
scroll to position [181, 0]
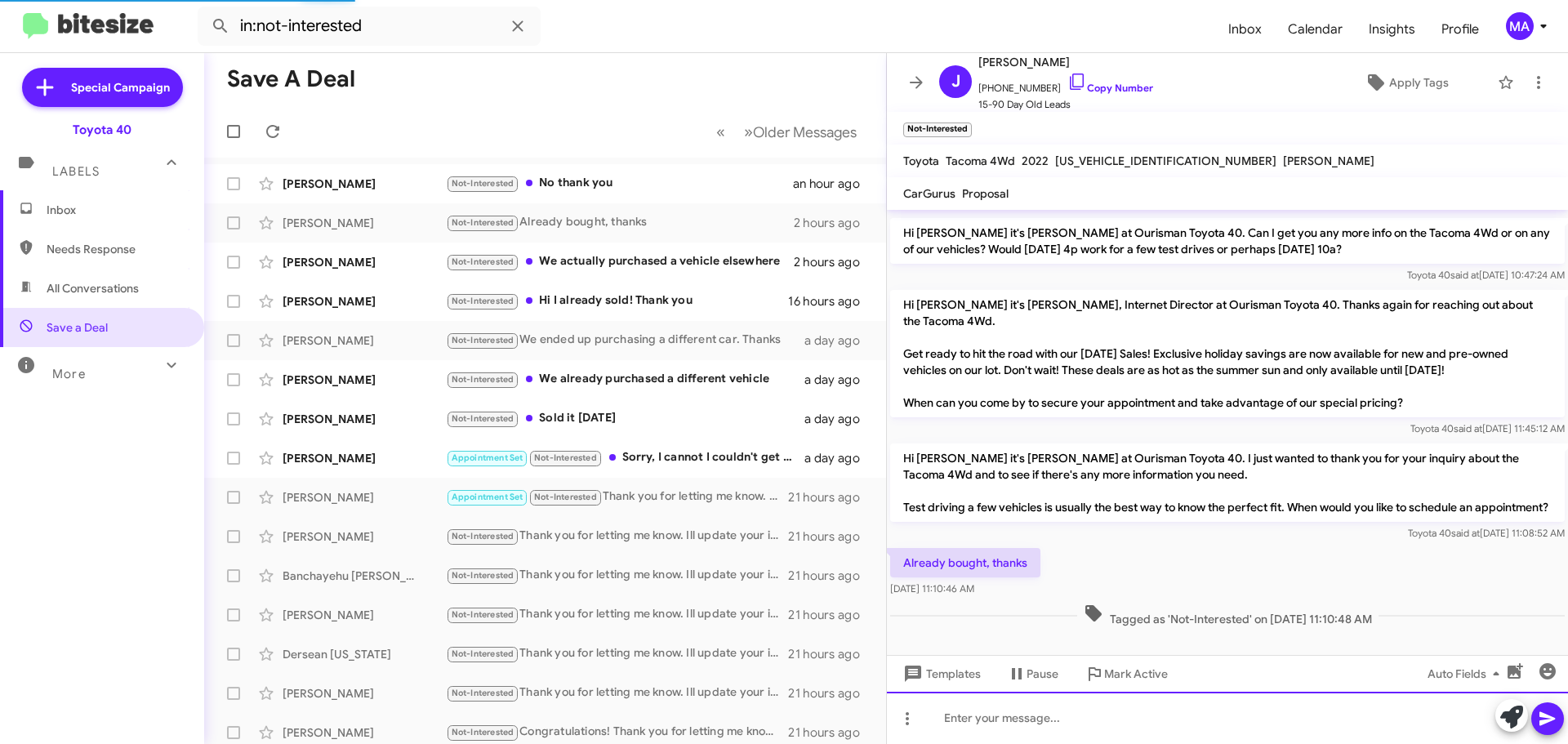
click at [1003, 718] on div at bounding box center [1227, 718] width 681 height 52
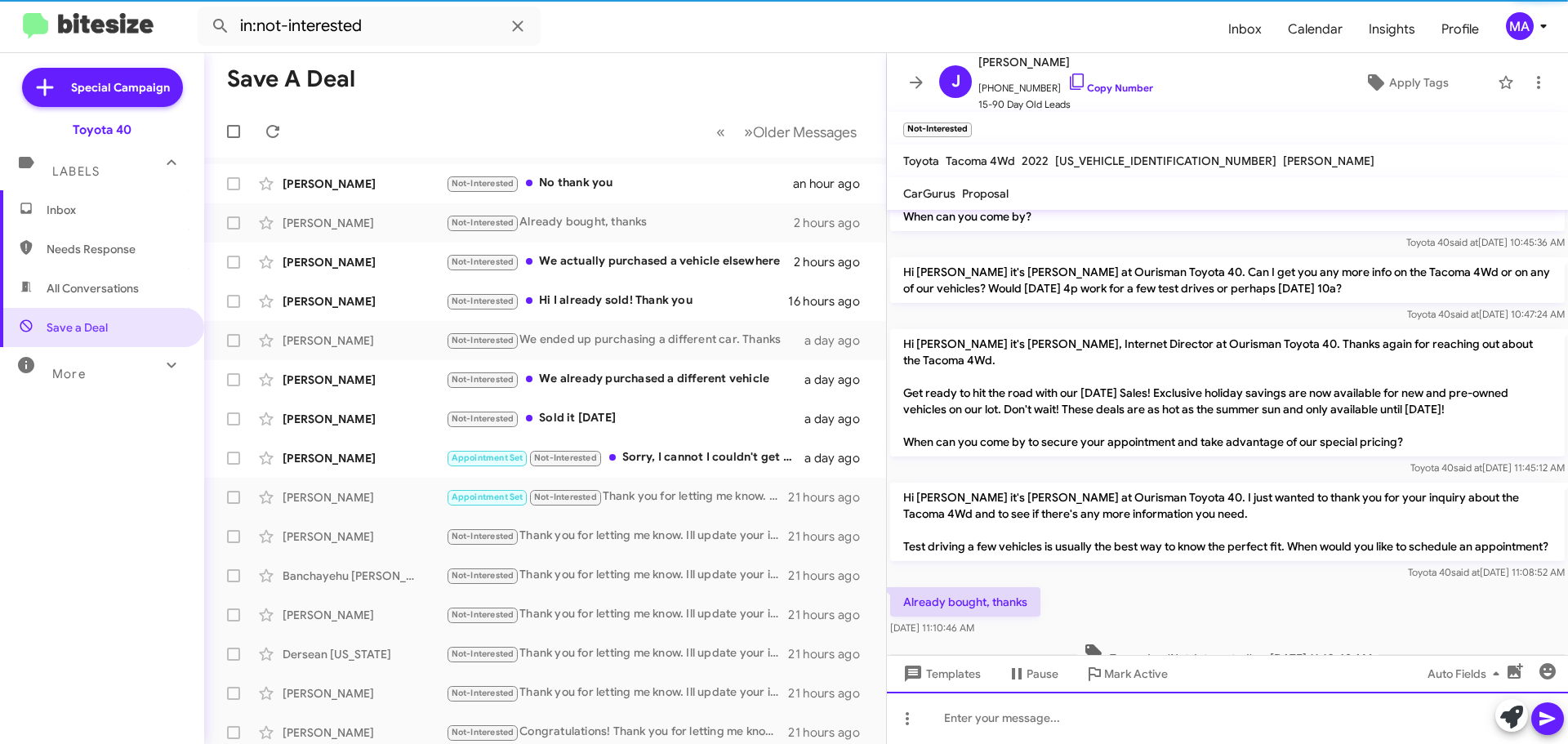
scroll to position [241, 0]
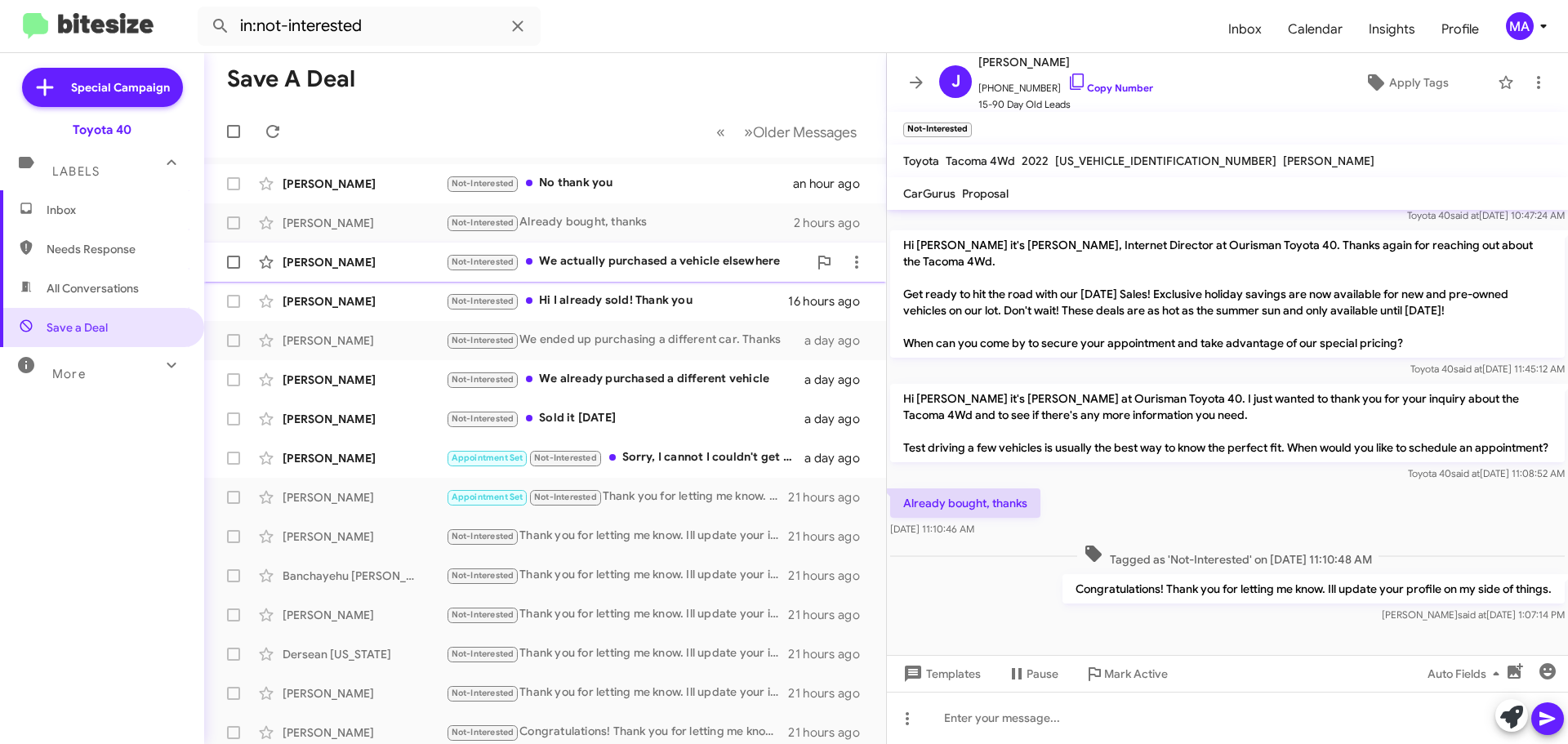
click at [646, 258] on div "Not-Interested We actually purchased a vehicle elsewhere" at bounding box center [626, 262] width 362 height 18
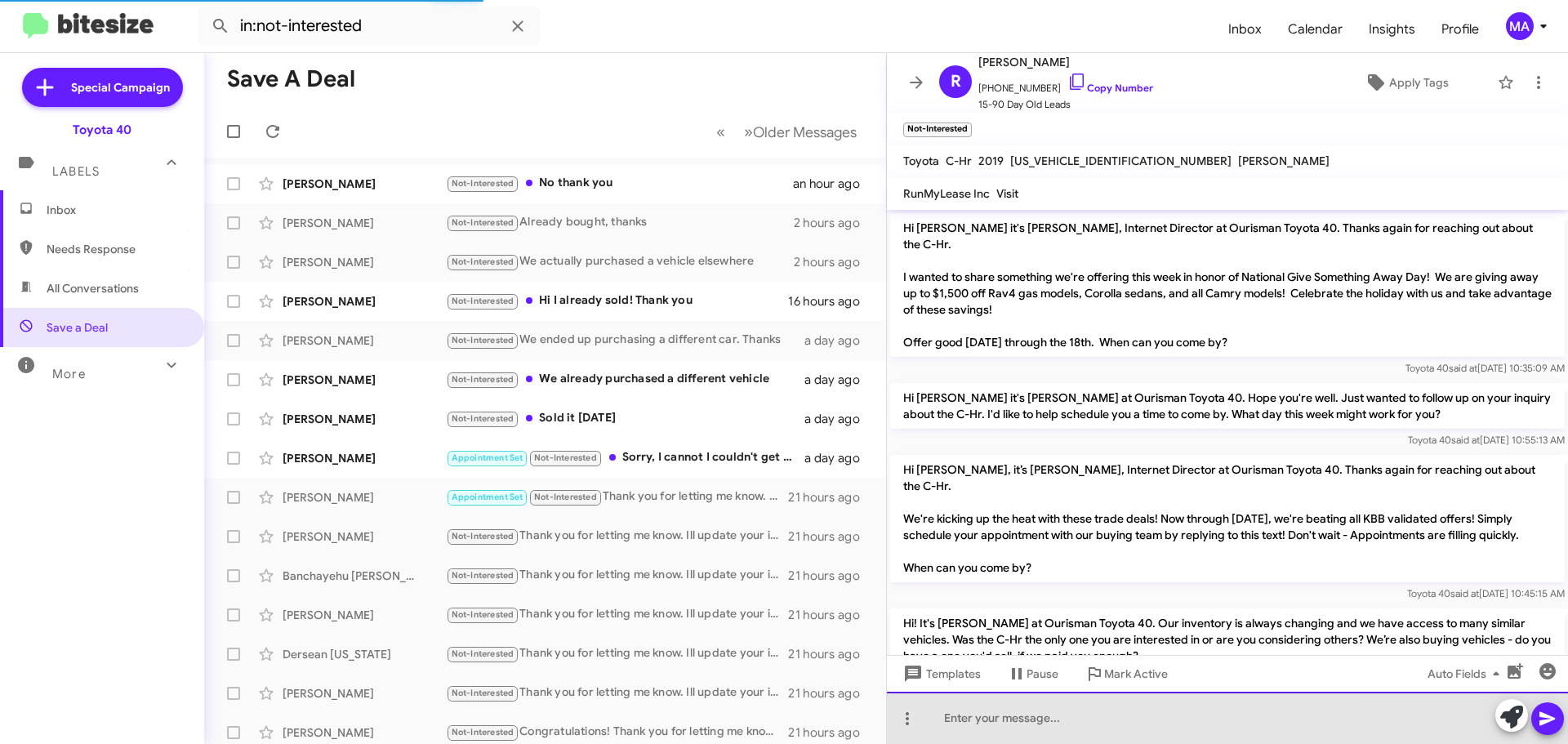
click at [1050, 722] on div at bounding box center [1227, 718] width 681 height 52
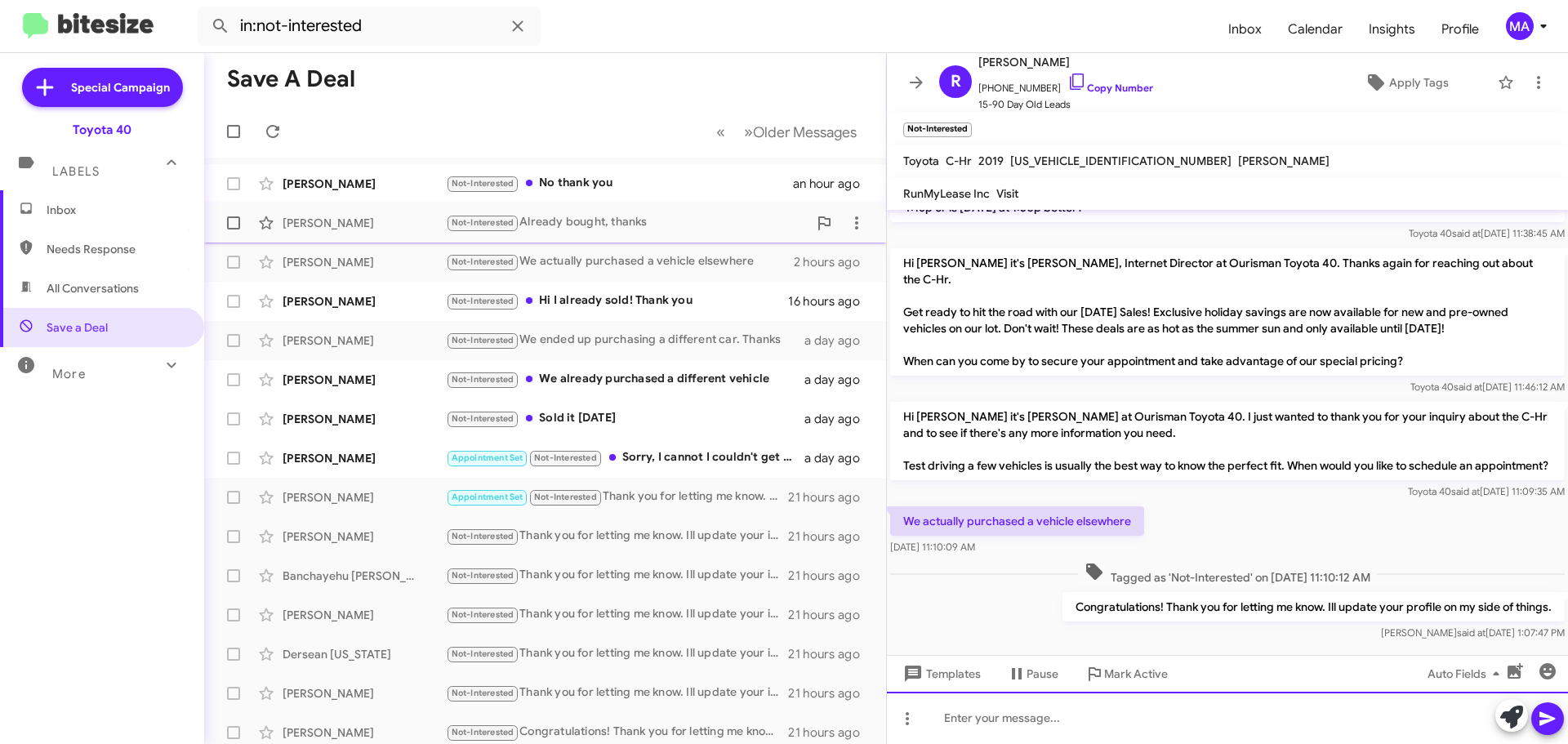
scroll to position [975, 0]
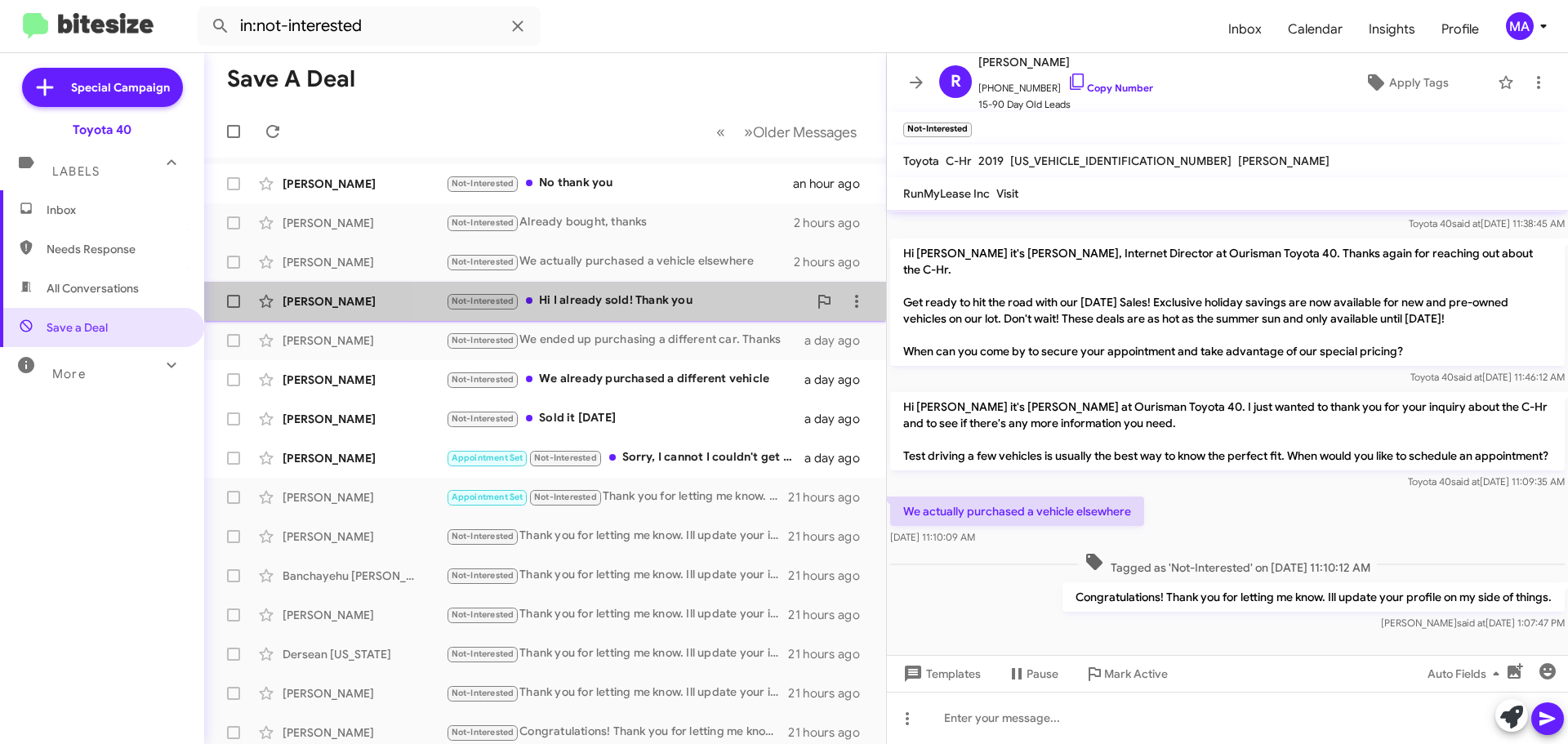
click at [655, 299] on div "Not-Interested Hi I already sold! Thank you" at bounding box center [626, 300] width 362 height 18
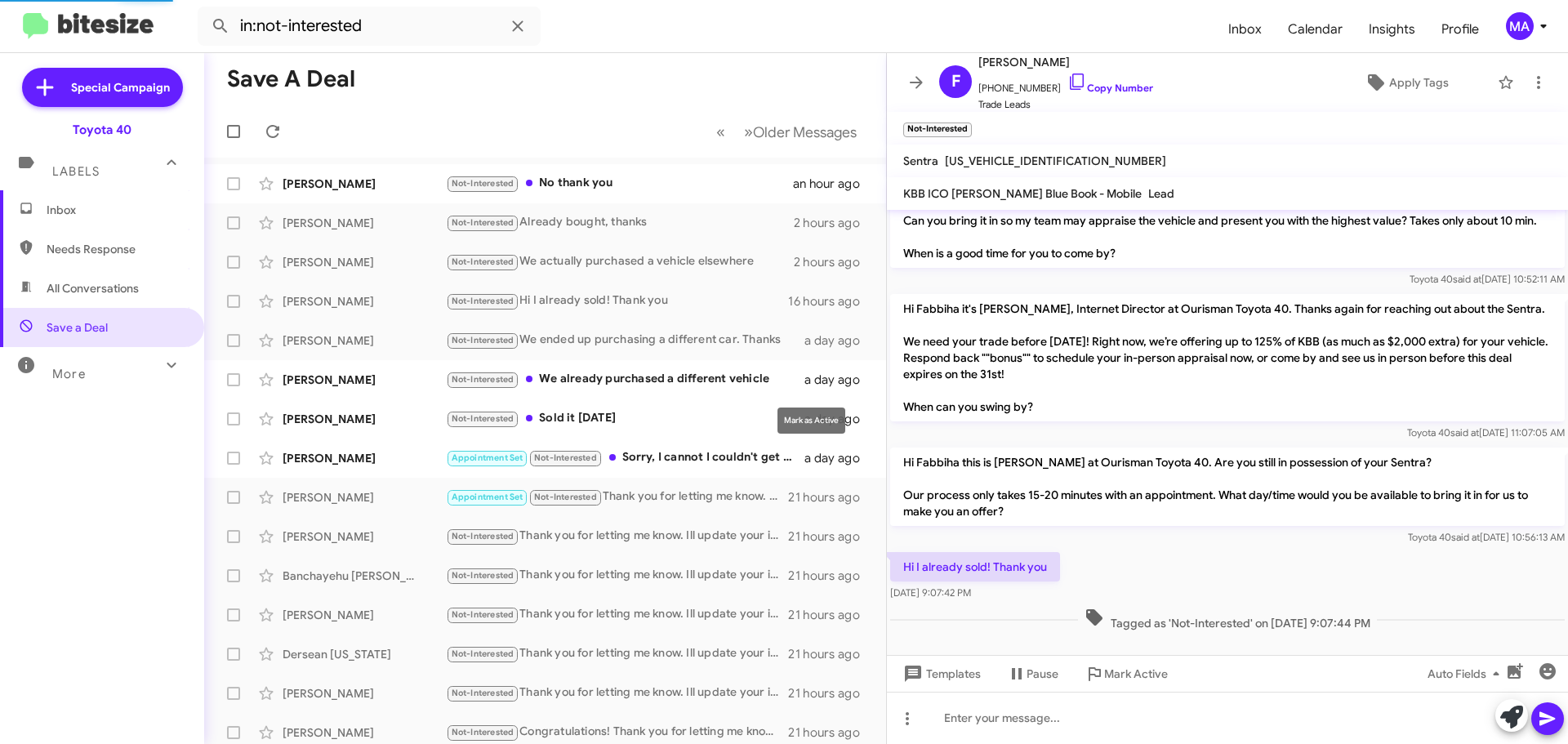
scroll to position [89, 0]
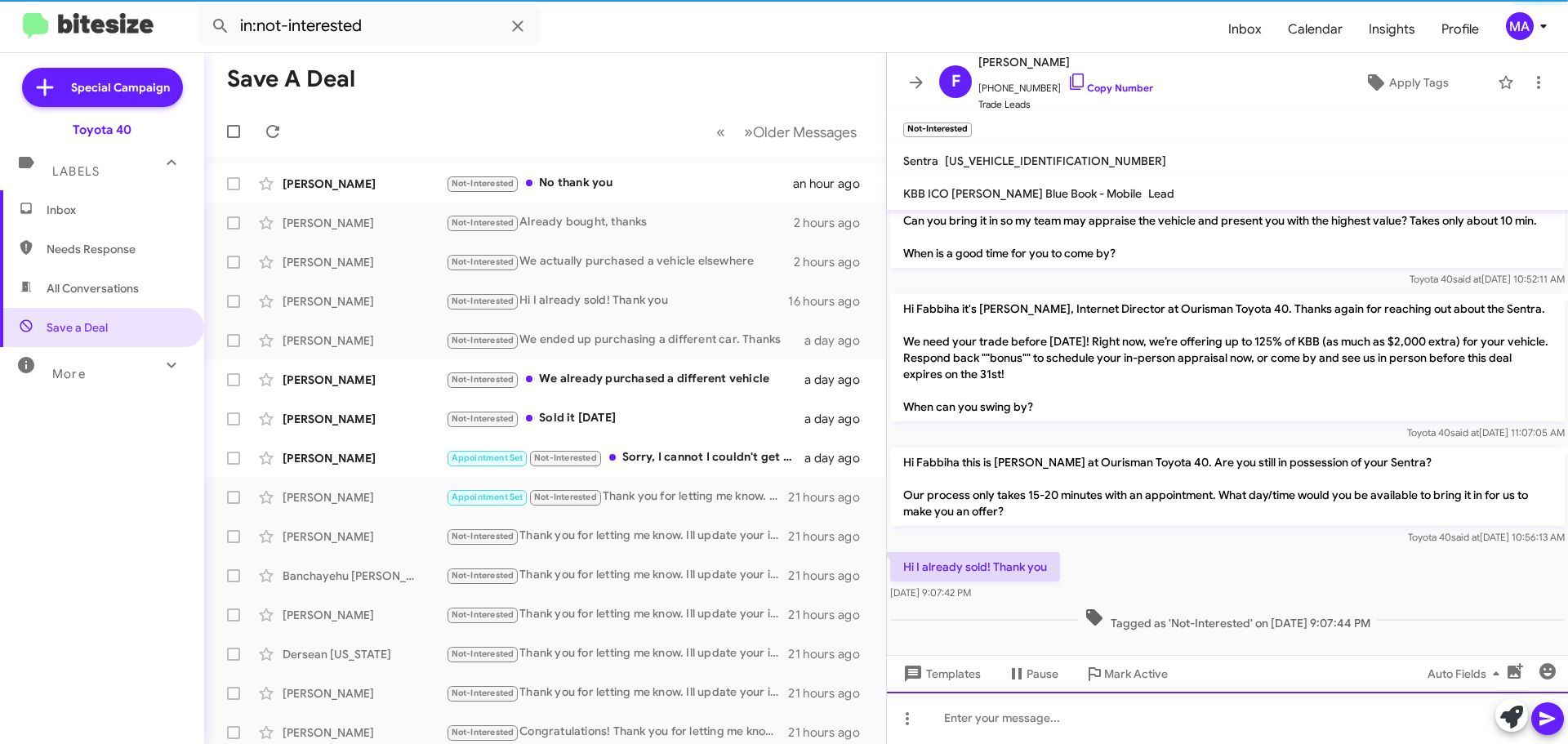
click at [1013, 717] on div at bounding box center [1227, 718] width 681 height 52
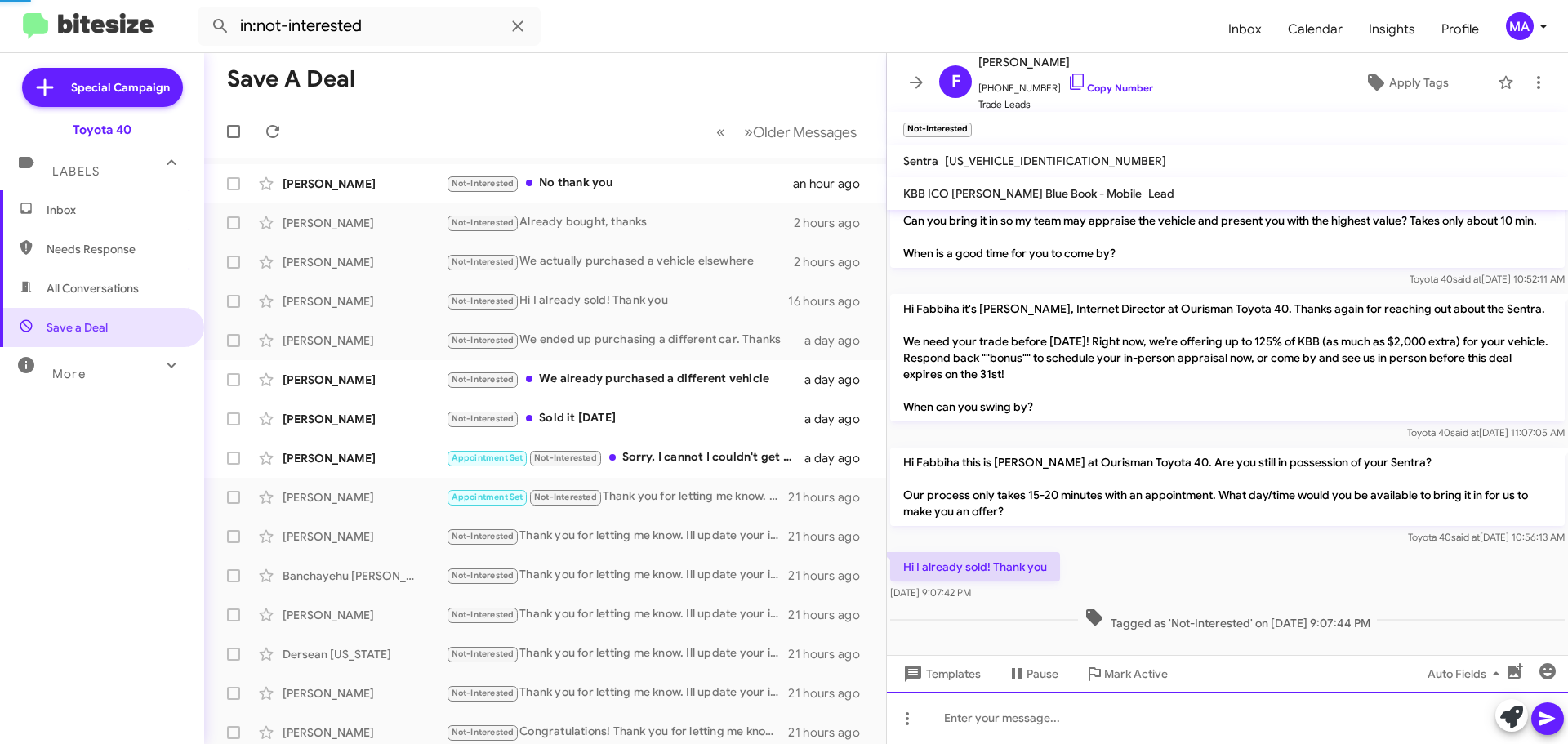
scroll to position [0, 0]
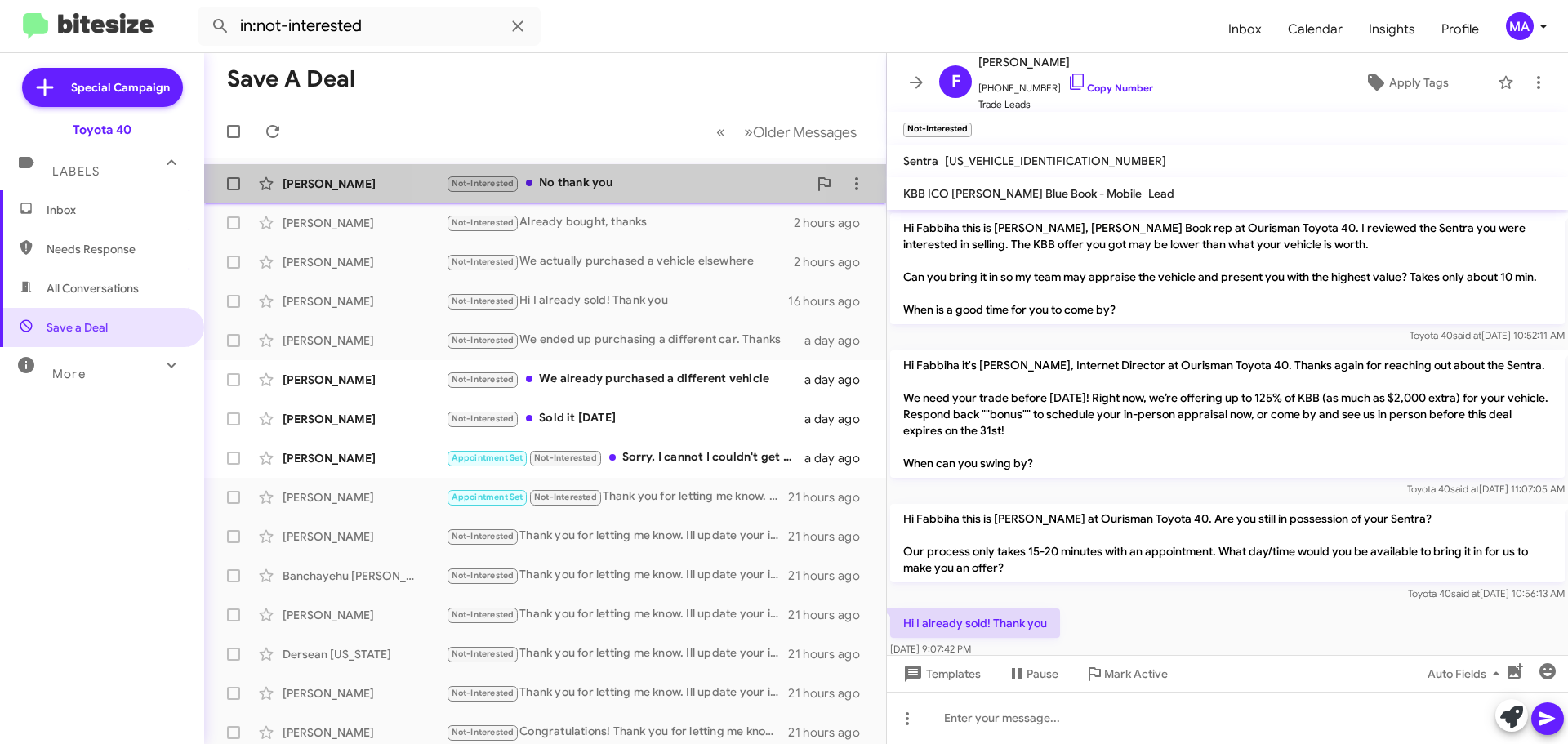
click at [575, 184] on div "Not-Interested No thank you" at bounding box center [626, 182] width 362 height 18
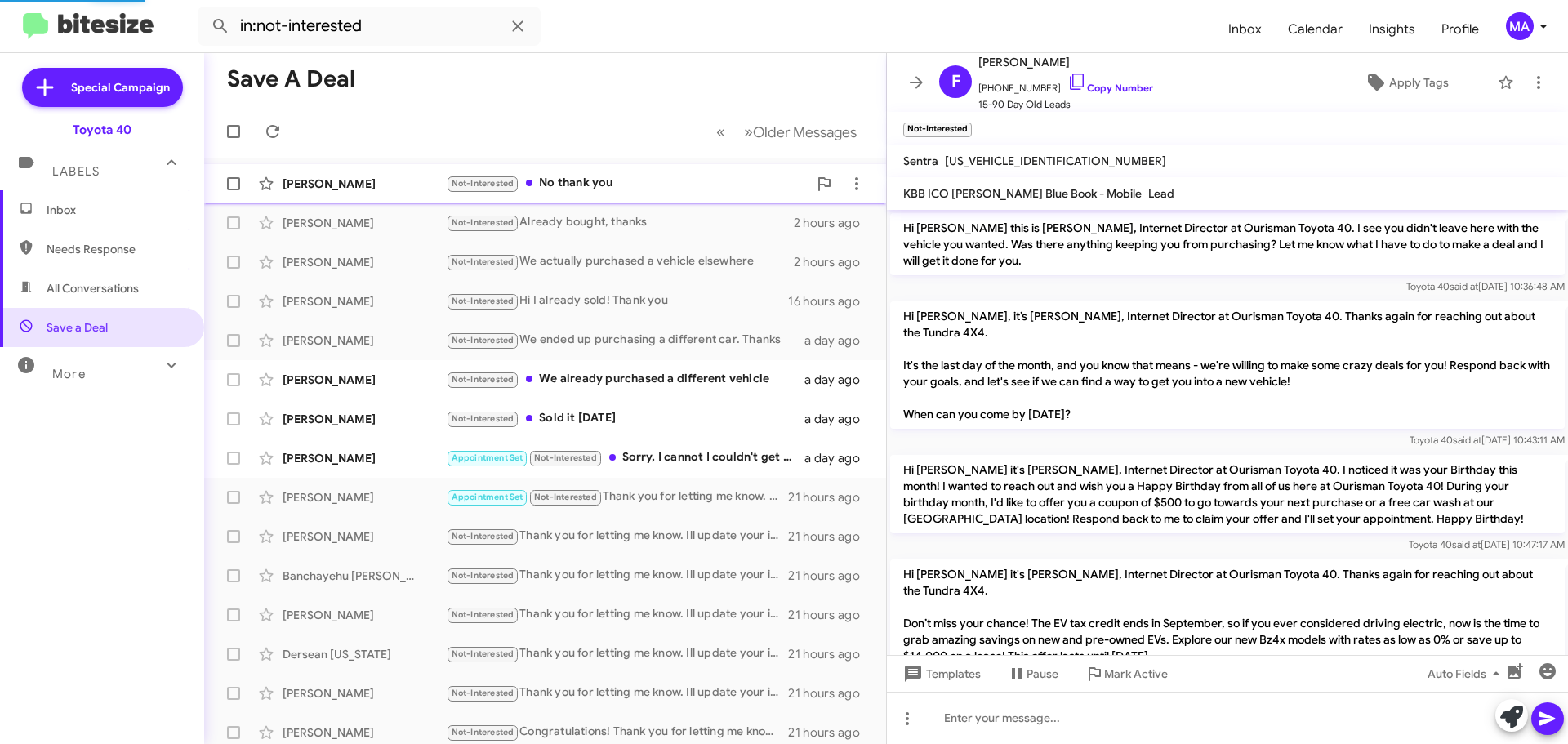
scroll to position [572, 0]
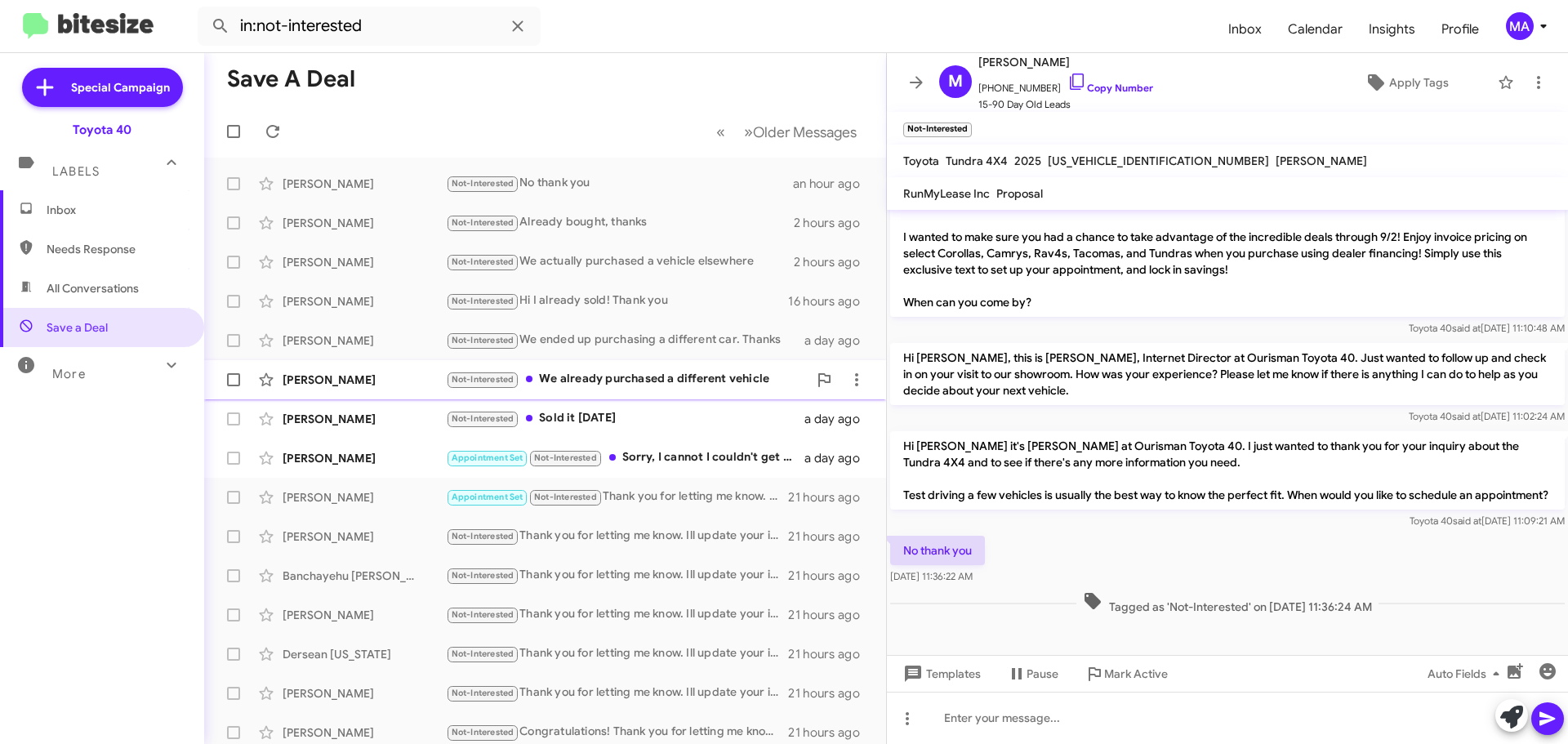
click at [664, 371] on div "Not-Interested We already purchased a different vehicle" at bounding box center [626, 378] width 362 height 18
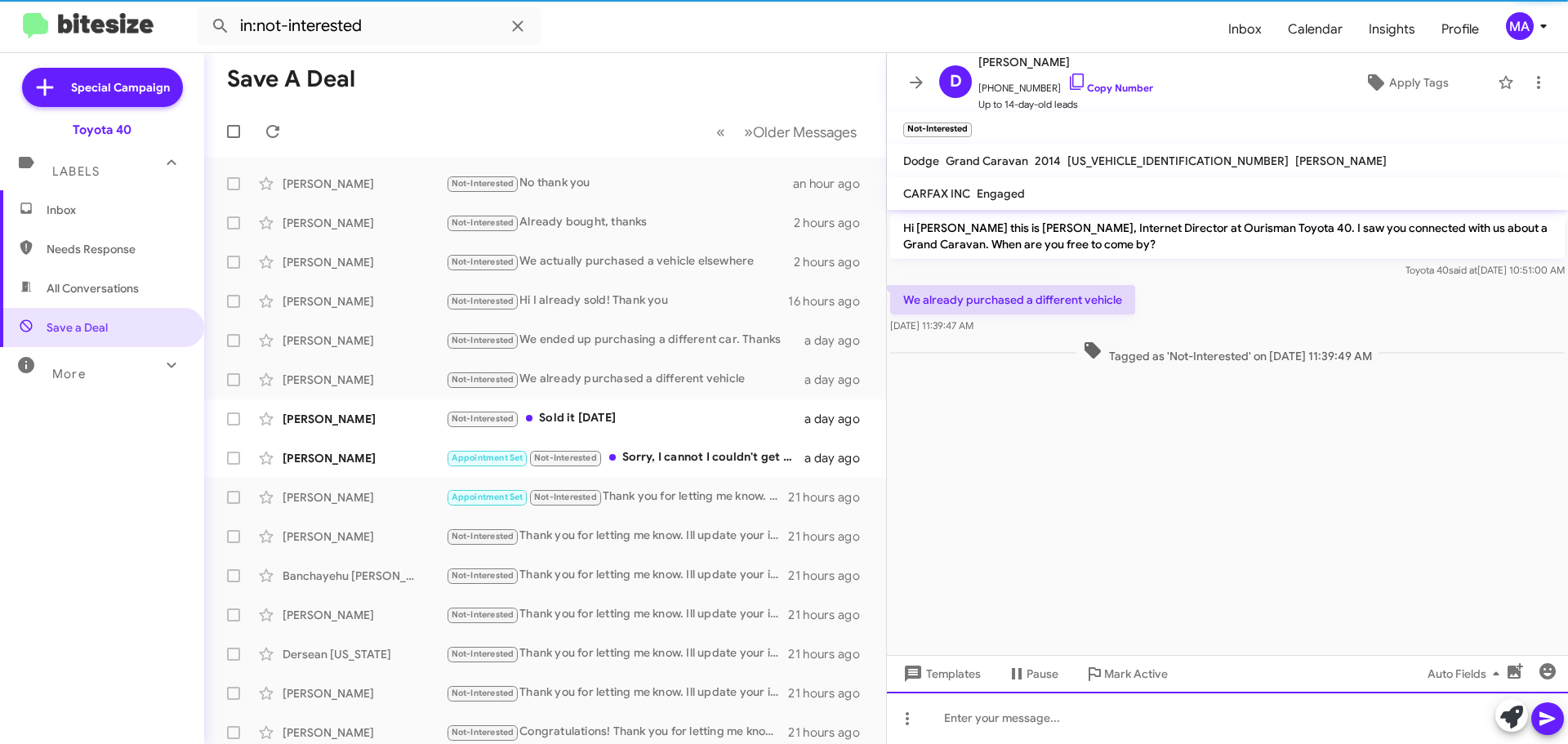
click at [1000, 722] on div at bounding box center [1227, 718] width 681 height 52
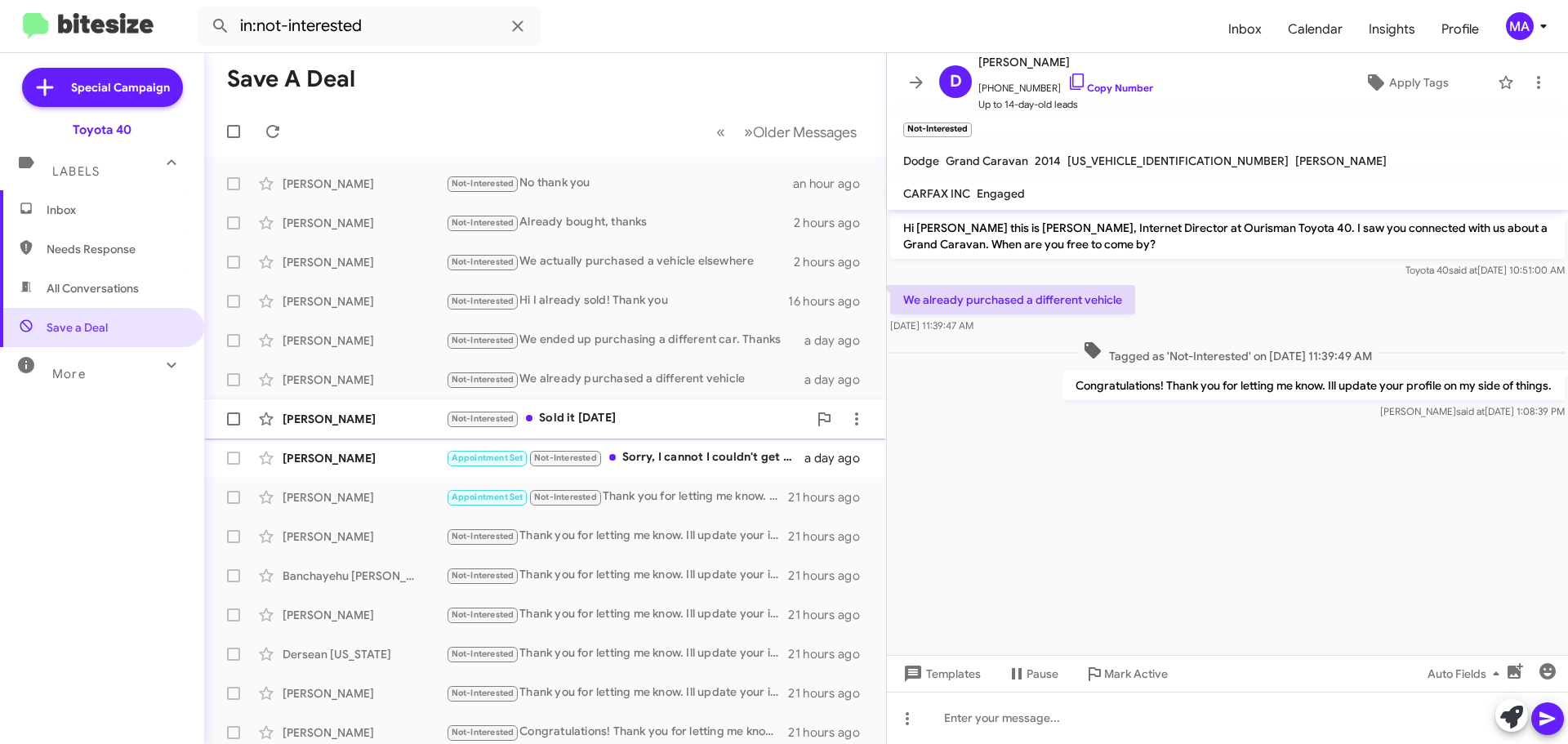
click at [658, 423] on div "Not-Interested Sold it 2 weeks ago" at bounding box center [626, 418] width 362 height 18
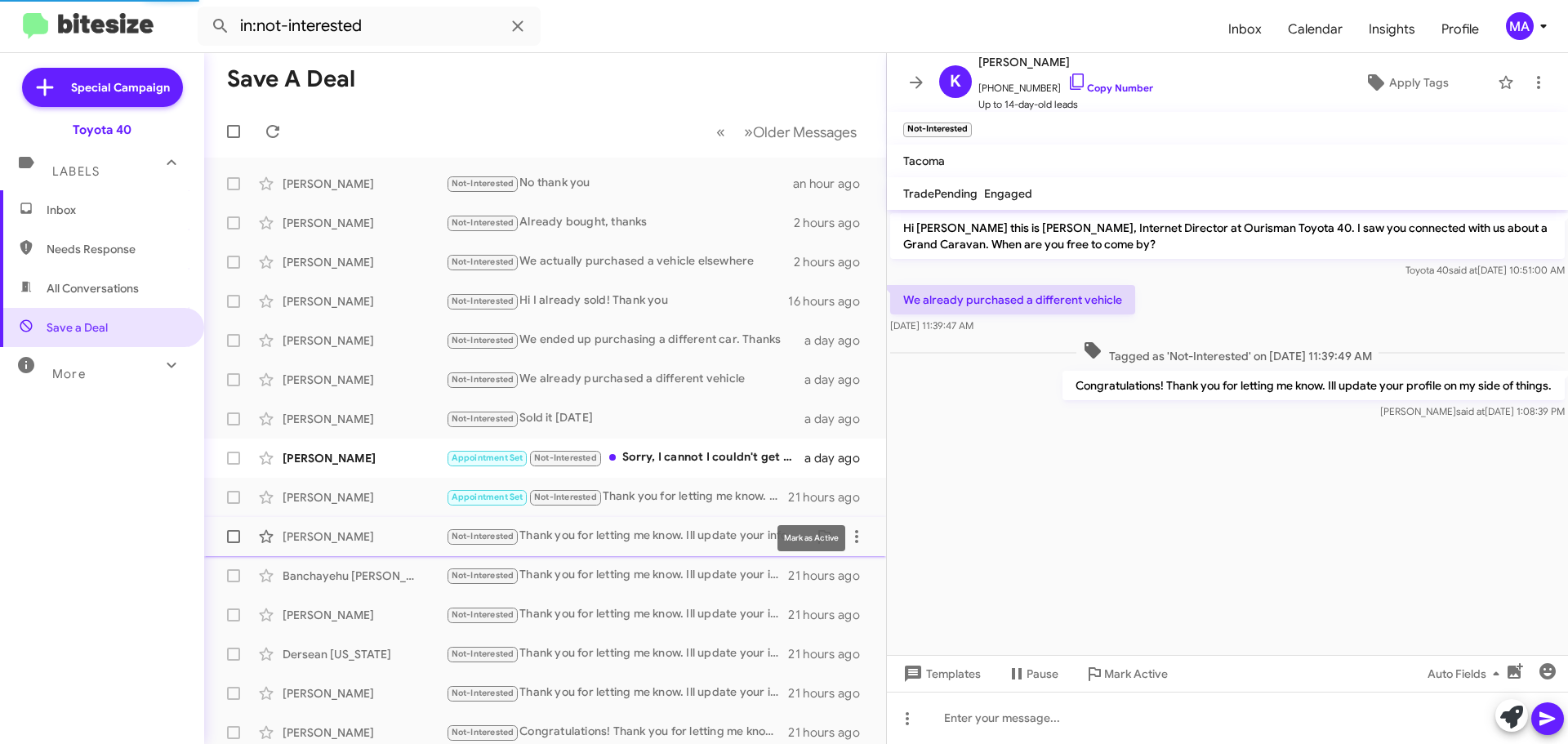
scroll to position [268, 0]
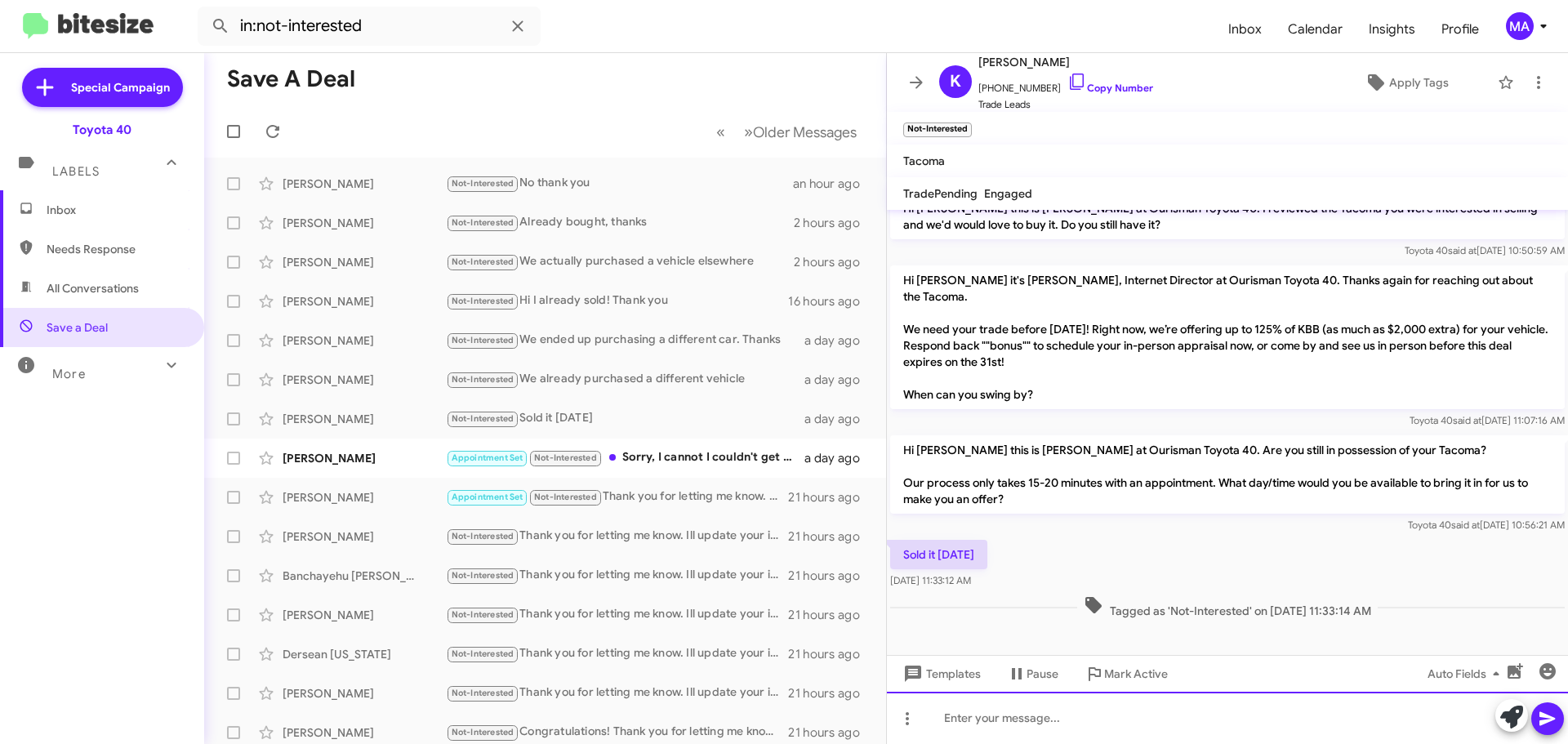
click at [996, 719] on div at bounding box center [1227, 718] width 681 height 52
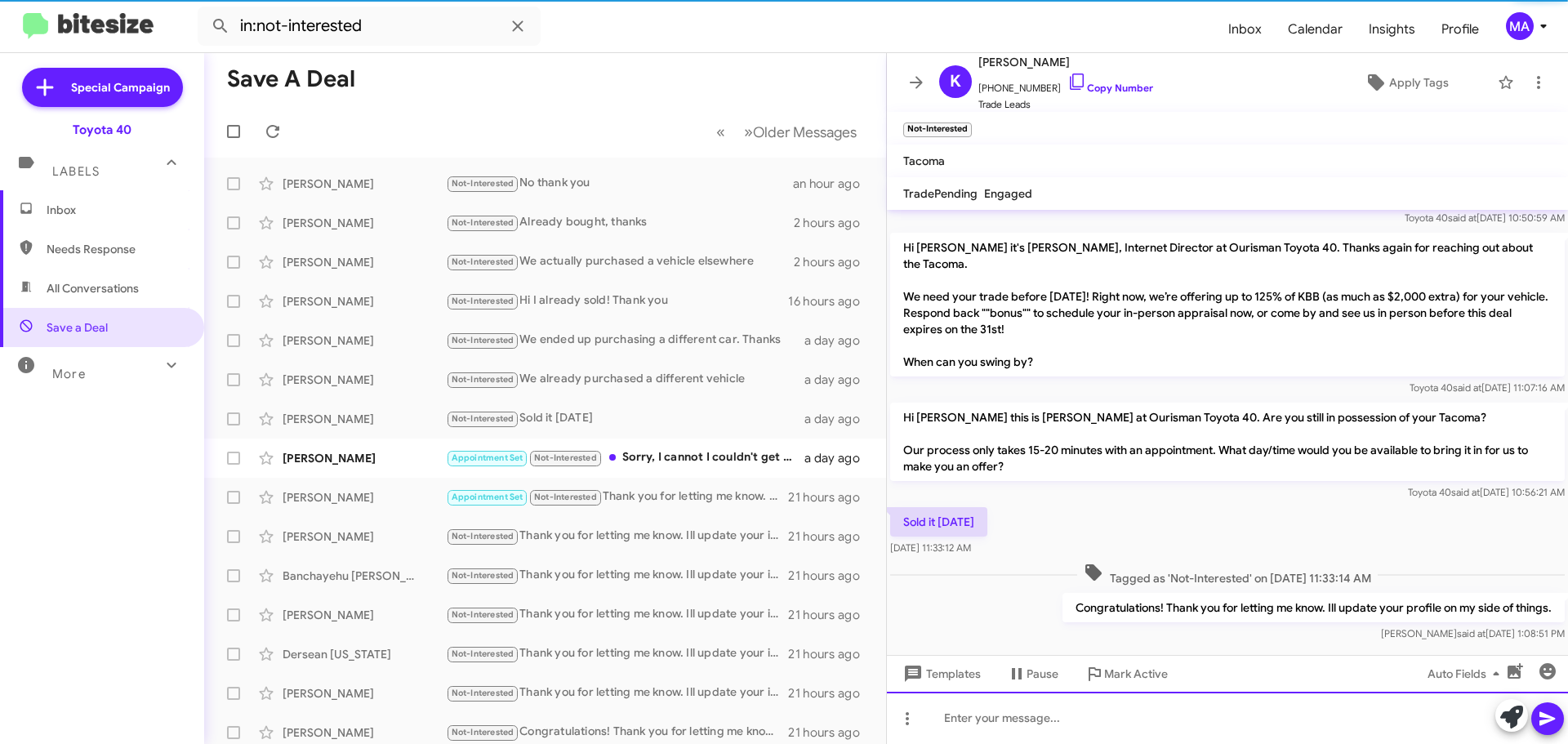
scroll to position [327, 0]
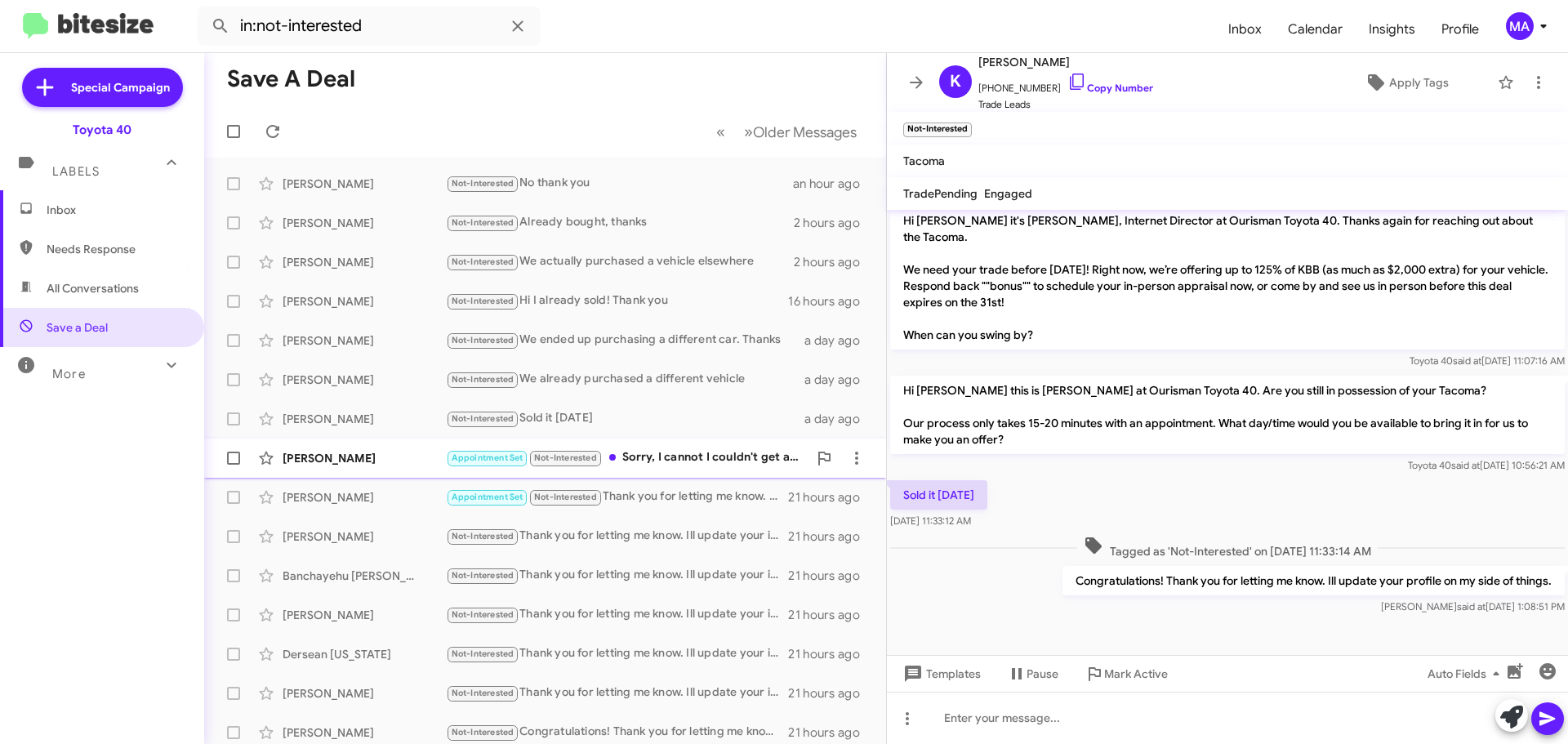
click at [715, 465] on div "Appointment Set Not-Interested Sorry, I cannot I couldn't get approved and y'al…" at bounding box center [626, 457] width 362 height 18
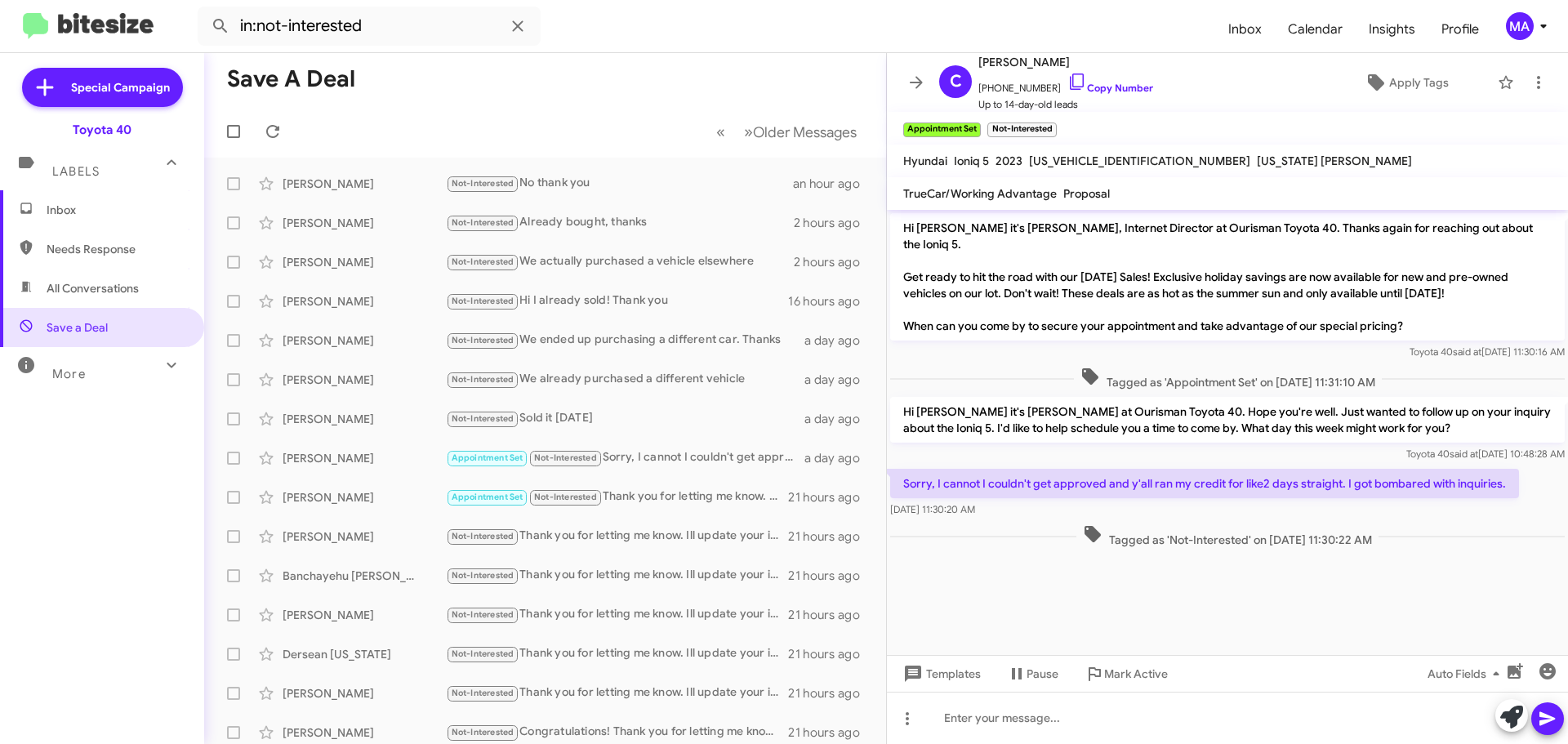
drag, startPoint x: 1033, startPoint y: 504, endPoint x: 904, endPoint y: 480, distance: 131.2
click at [904, 480] on div "Sorry, I cannot I couldn't get approved and y'all ran my credit for like2 days …" at bounding box center [1205, 493] width 629 height 49
copy div "Sorry, I cannot I couldn't get approved and y'all ran my credit for like2 days …"
click at [682, 179] on div "Not-Interested Needs Response Who is this?" at bounding box center [626, 182] width 362 height 18
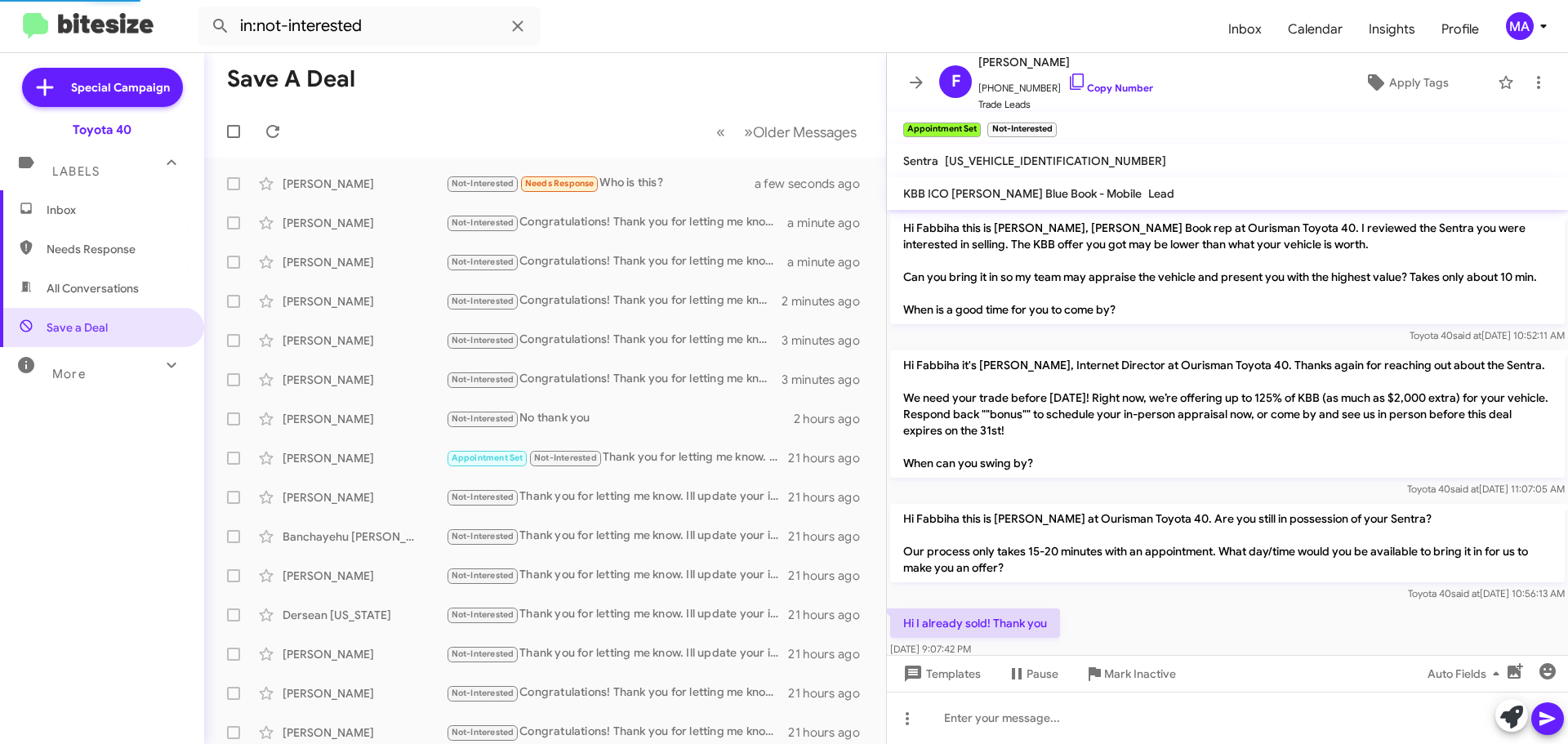
scroll to position [208, 0]
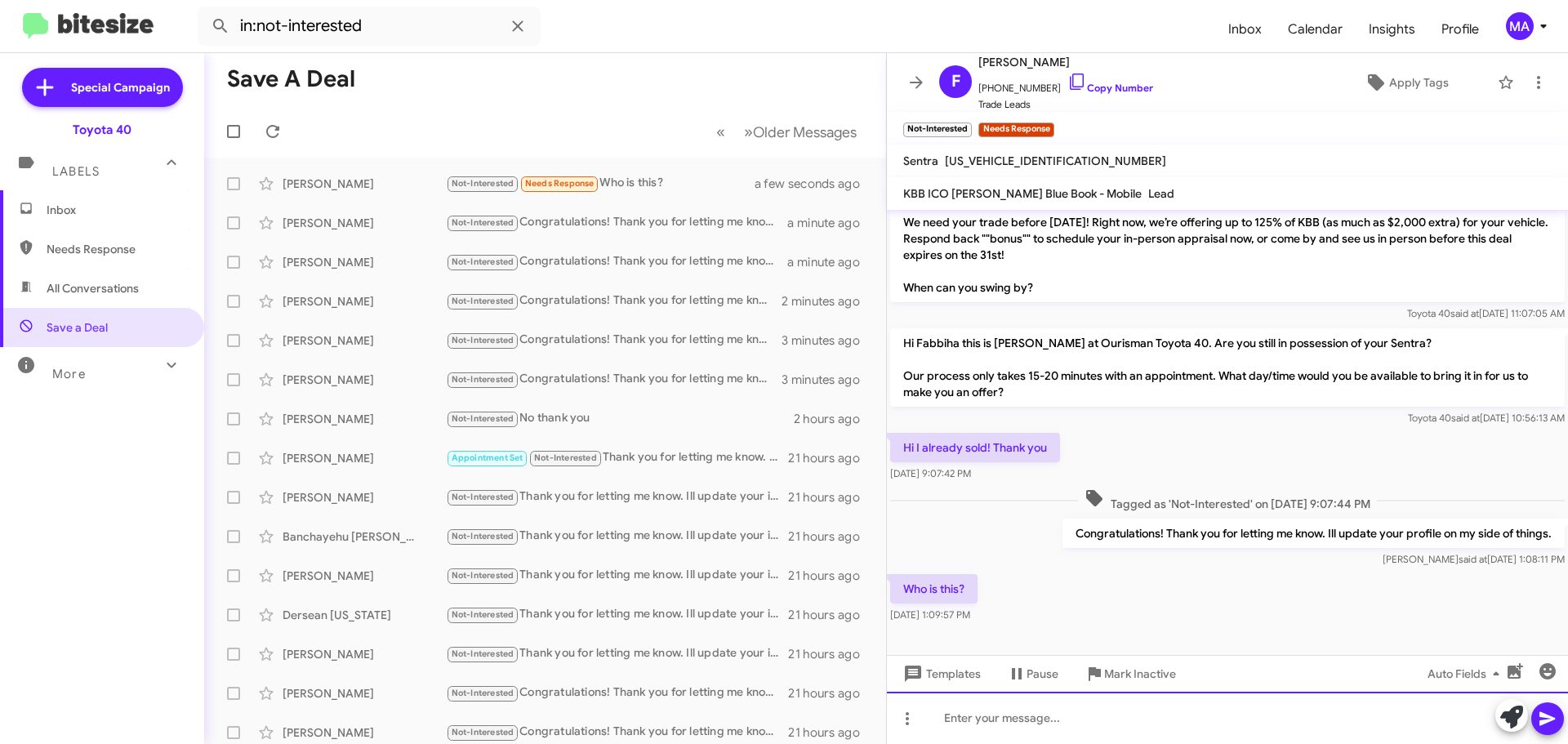
click at [1046, 721] on div at bounding box center [1227, 718] width 681 height 52
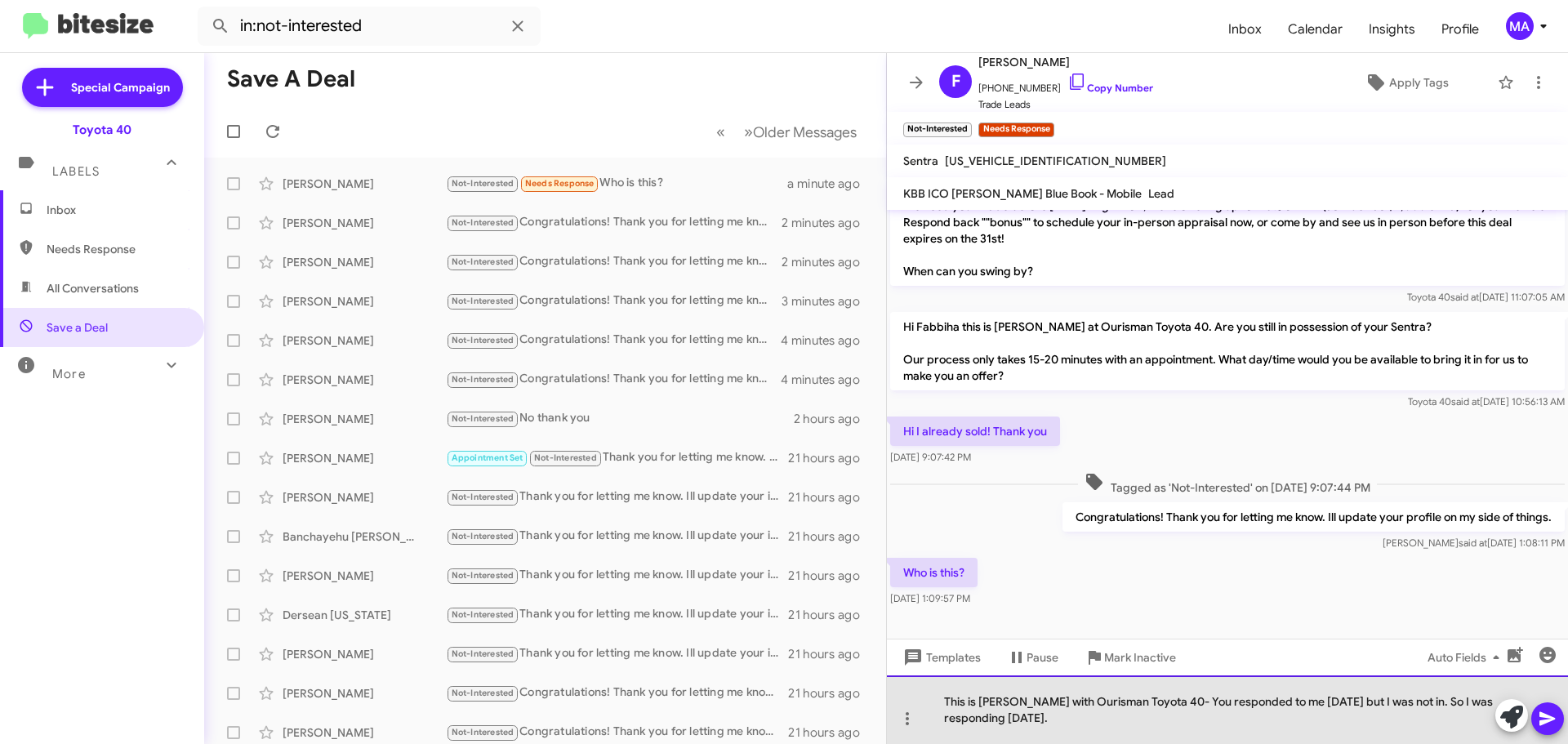
click at [1064, 722] on div "This is Morgan with Ourisman Toyota 40- You responded to me yesterday but I was…" at bounding box center [1227, 709] width 681 height 69
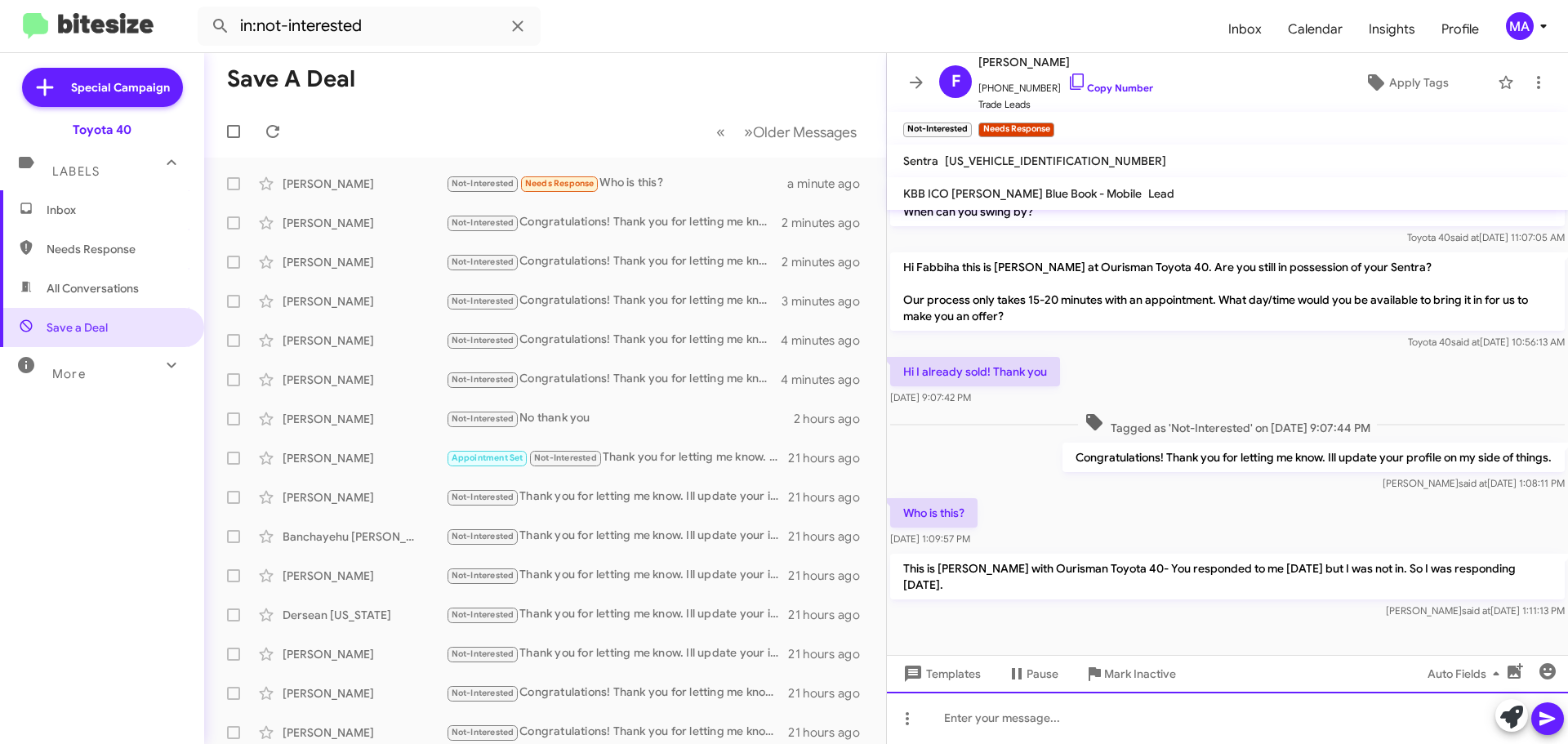
scroll to position [268, 0]
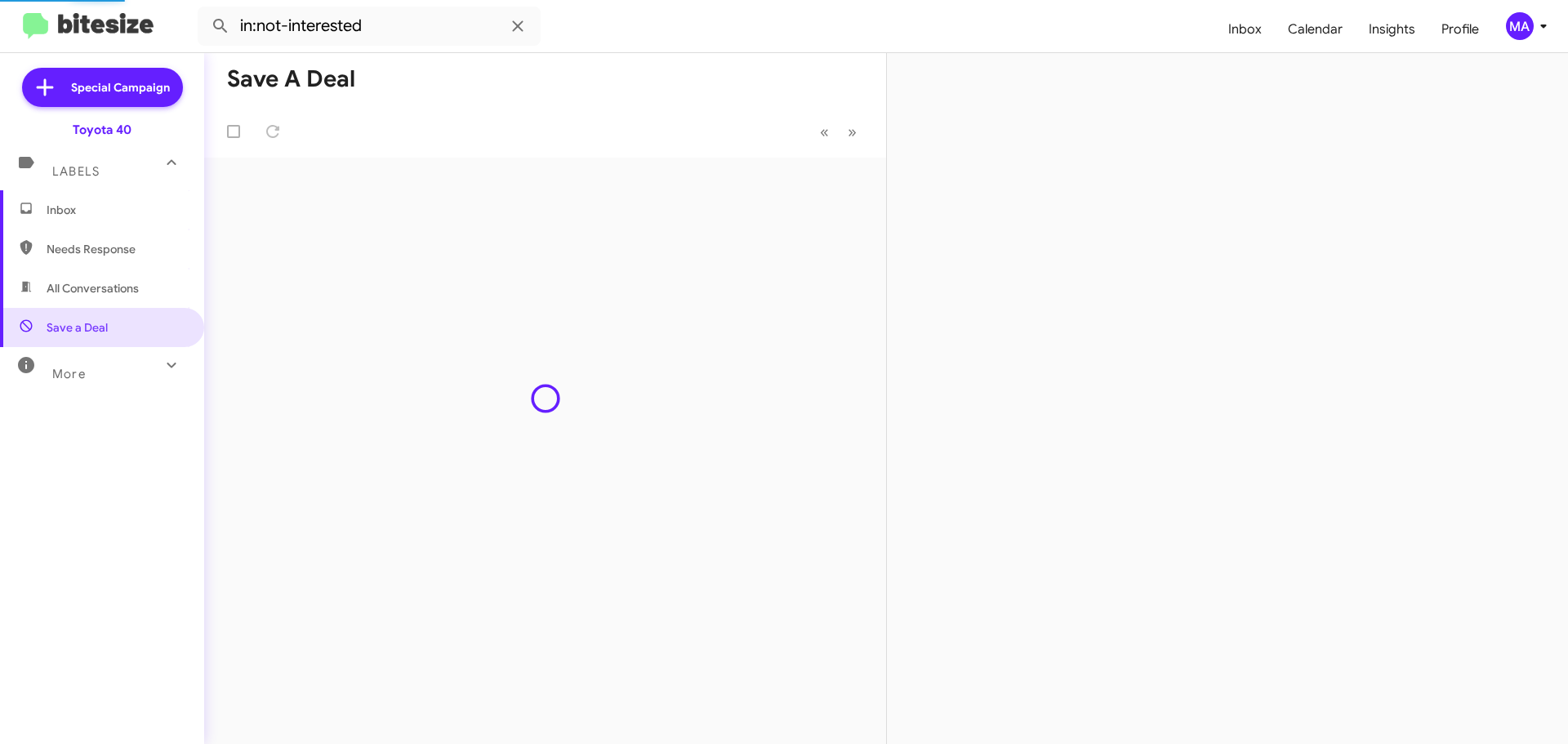
click at [69, 206] on span "Inbox" at bounding box center [116, 209] width 139 height 16
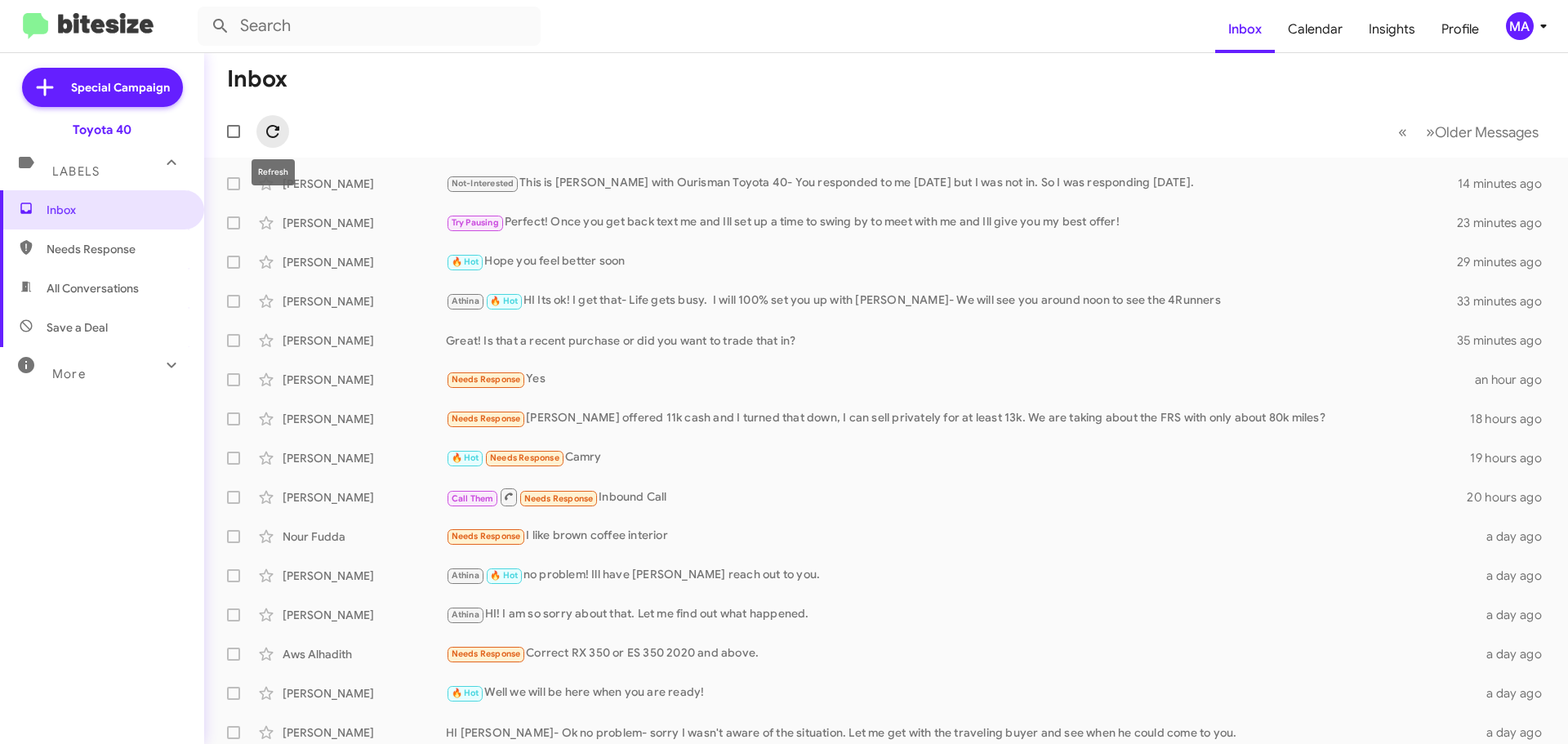
click at [268, 125] on icon at bounding box center [273, 131] width 19 height 19
